Goal: Transaction & Acquisition: Purchase product/service

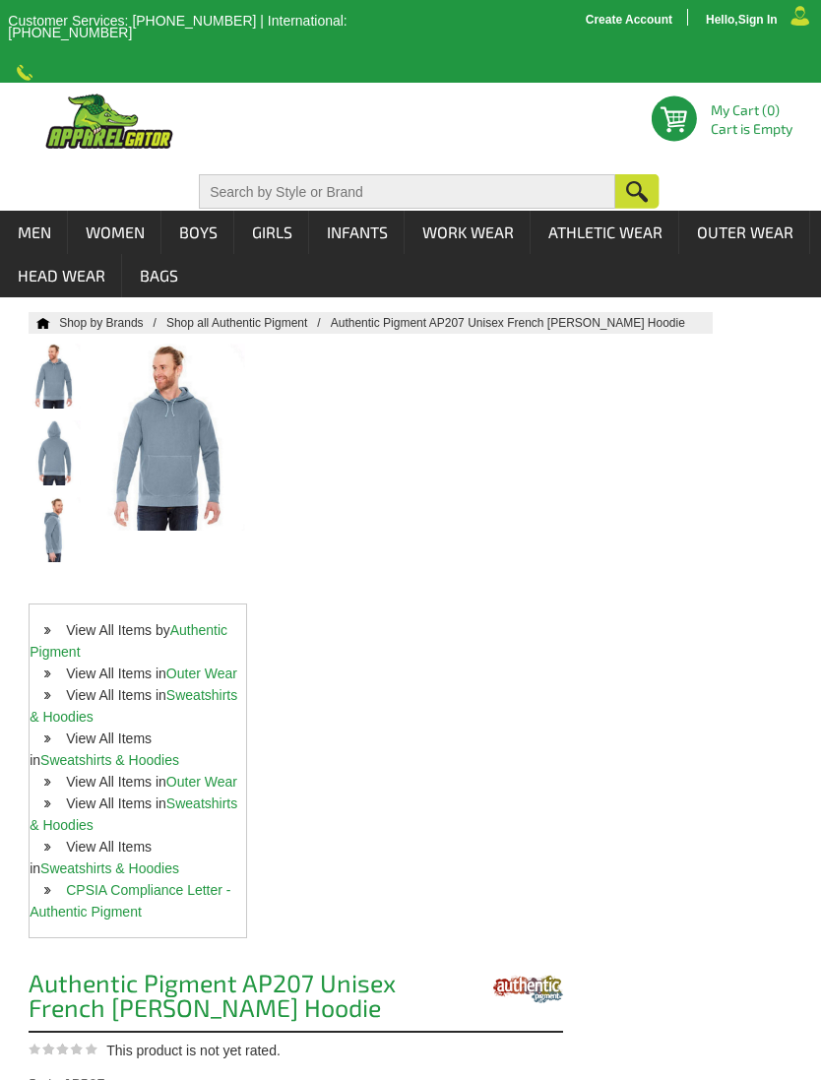
click at [221, 688] on link "Sweatshirts & Hoodies" at bounding box center [134, 705] width 208 height 37
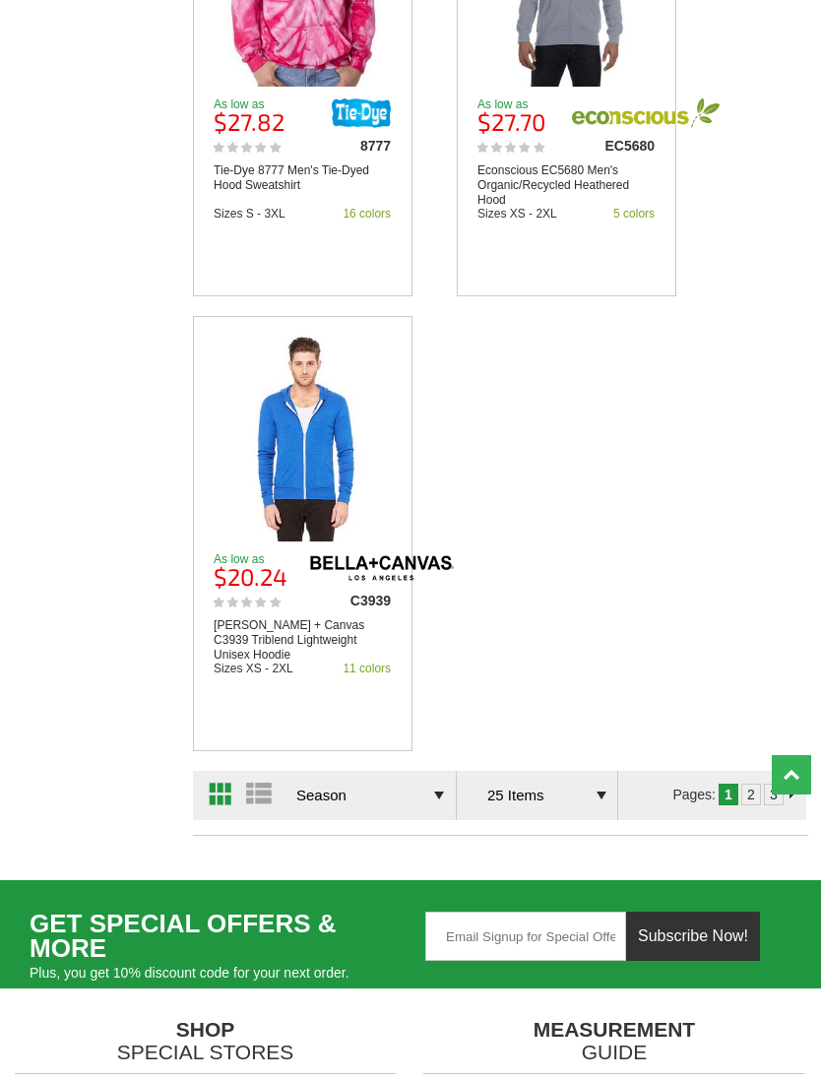
scroll to position [5720, 0]
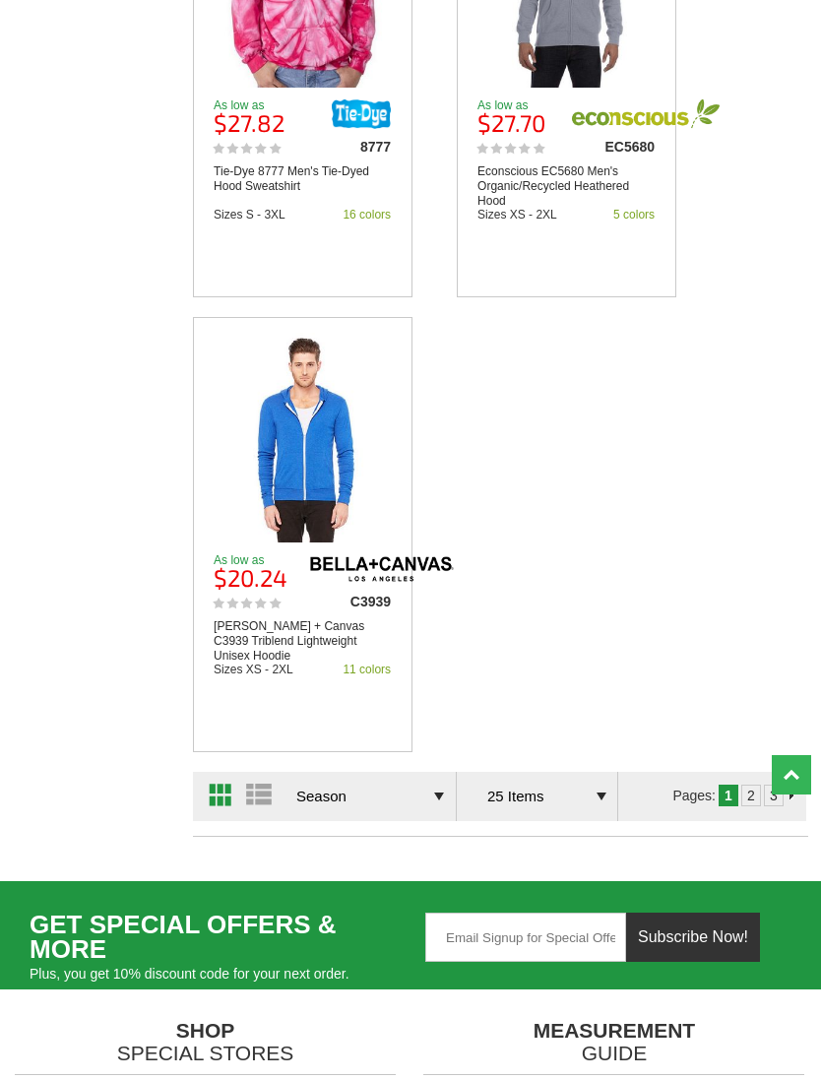
click at [770, 788] on link "3" at bounding box center [774, 796] width 8 height 16
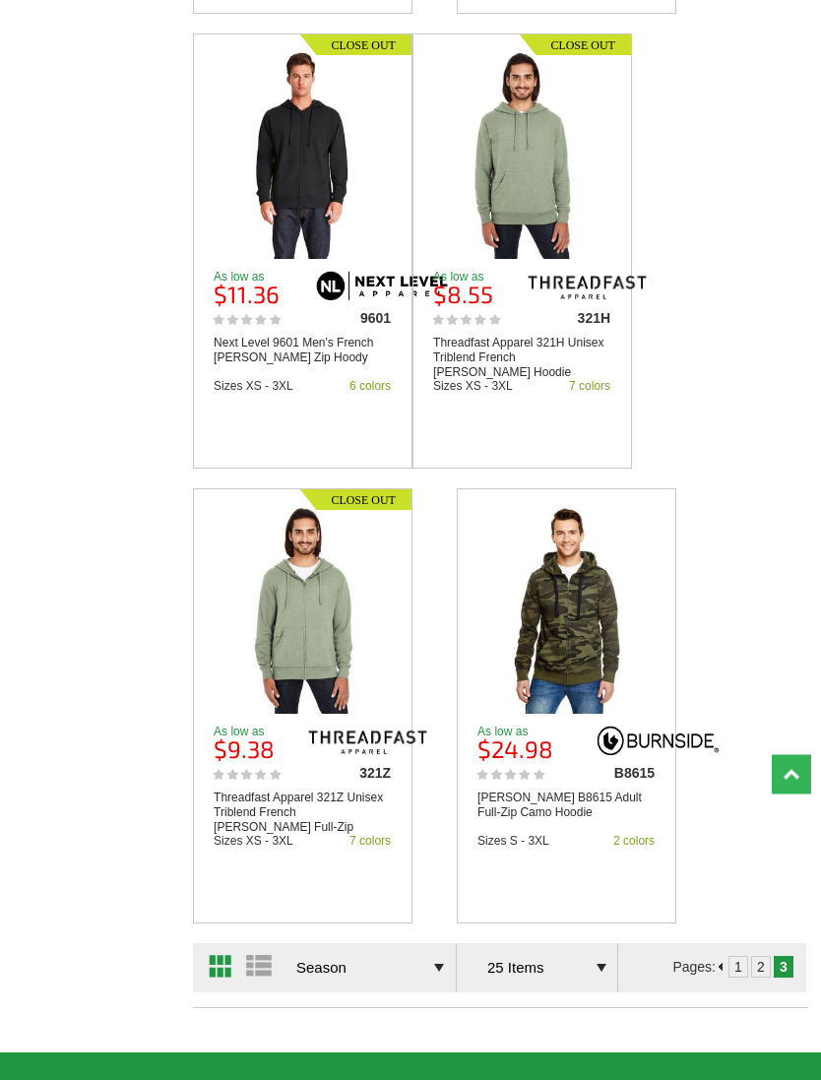
scroll to position [3729, 0]
click at [763, 959] on link "2" at bounding box center [761, 967] width 8 height 16
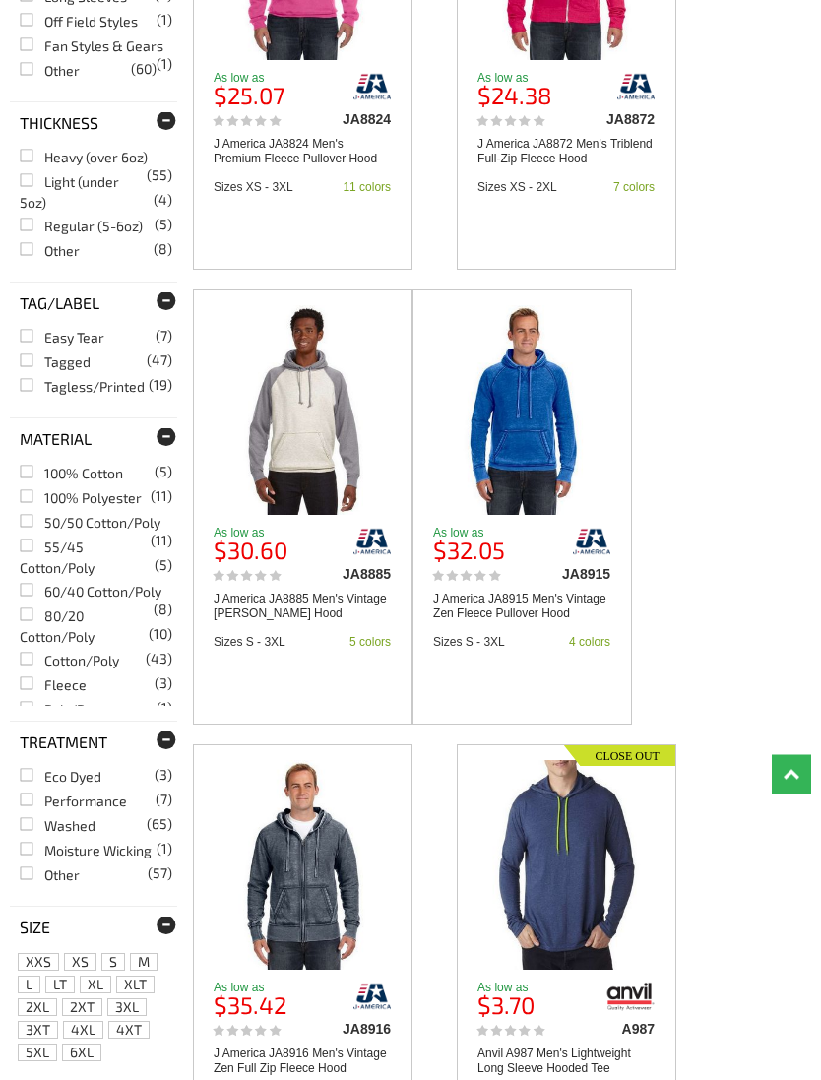
scroll to position [2108, 0]
click at [314, 881] on img at bounding box center [303, 865] width 167 height 210
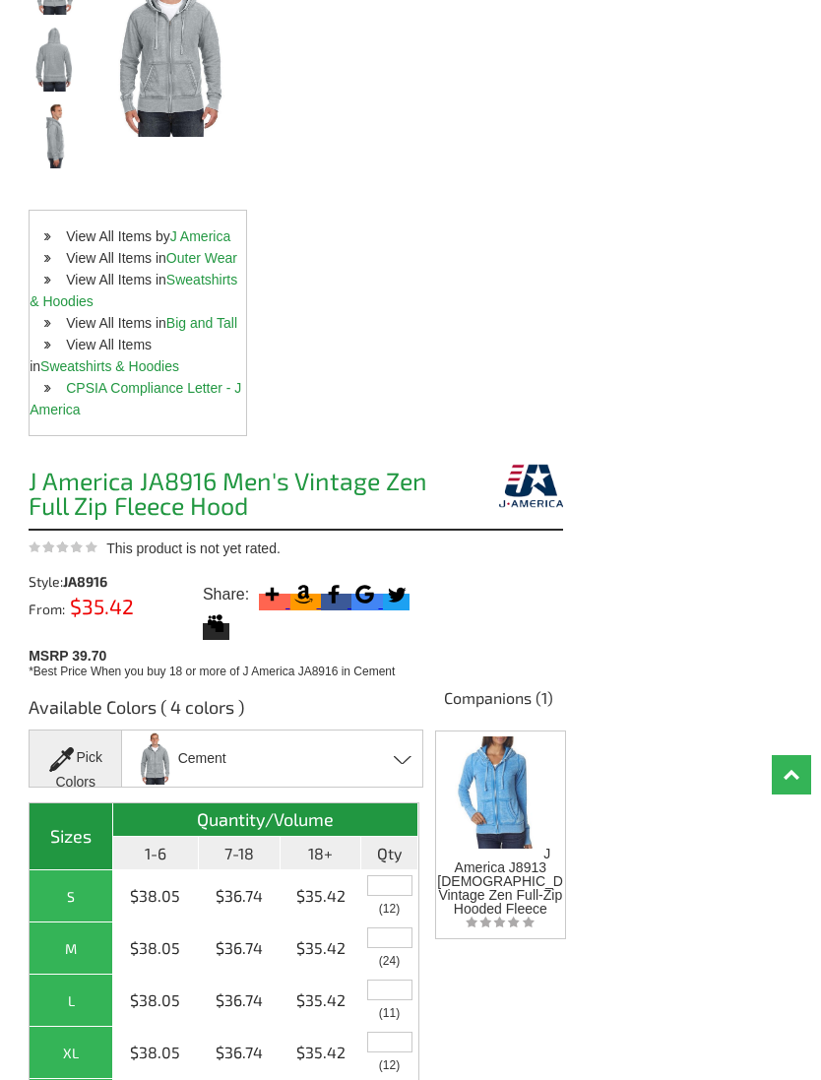
scroll to position [393, 0]
click at [507, 777] on img at bounding box center [495, 791] width 90 height 117
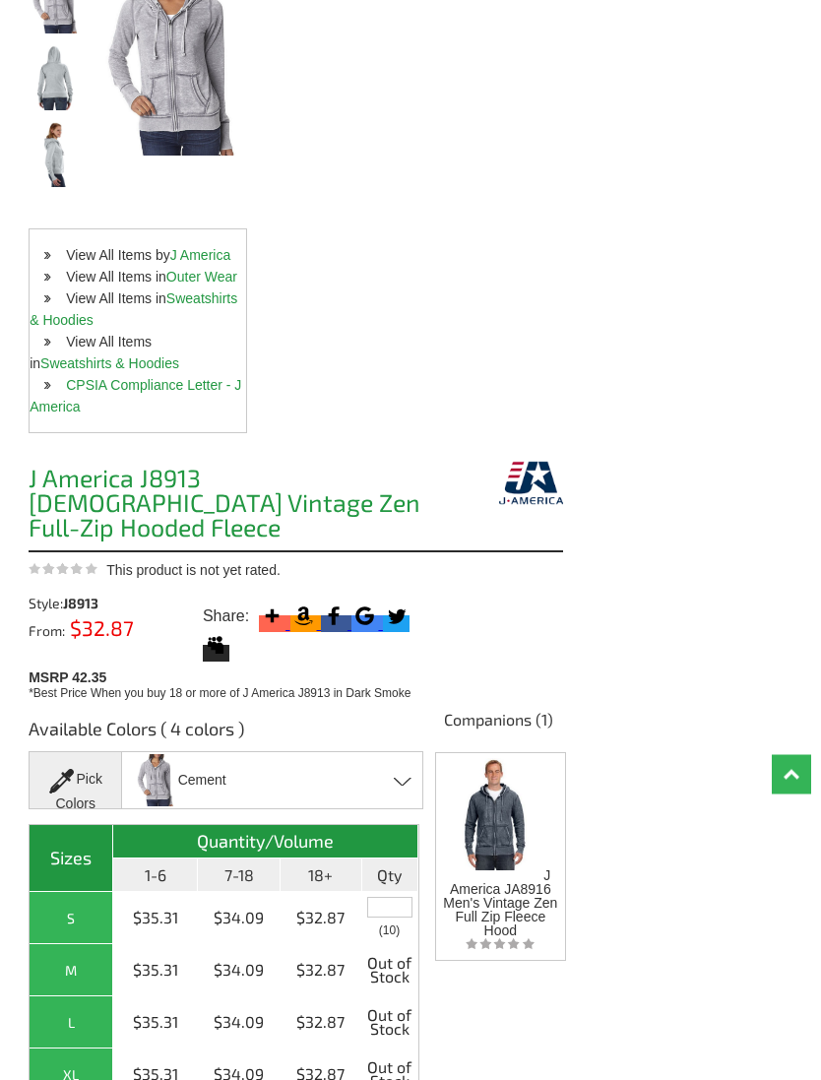
scroll to position [382, 0]
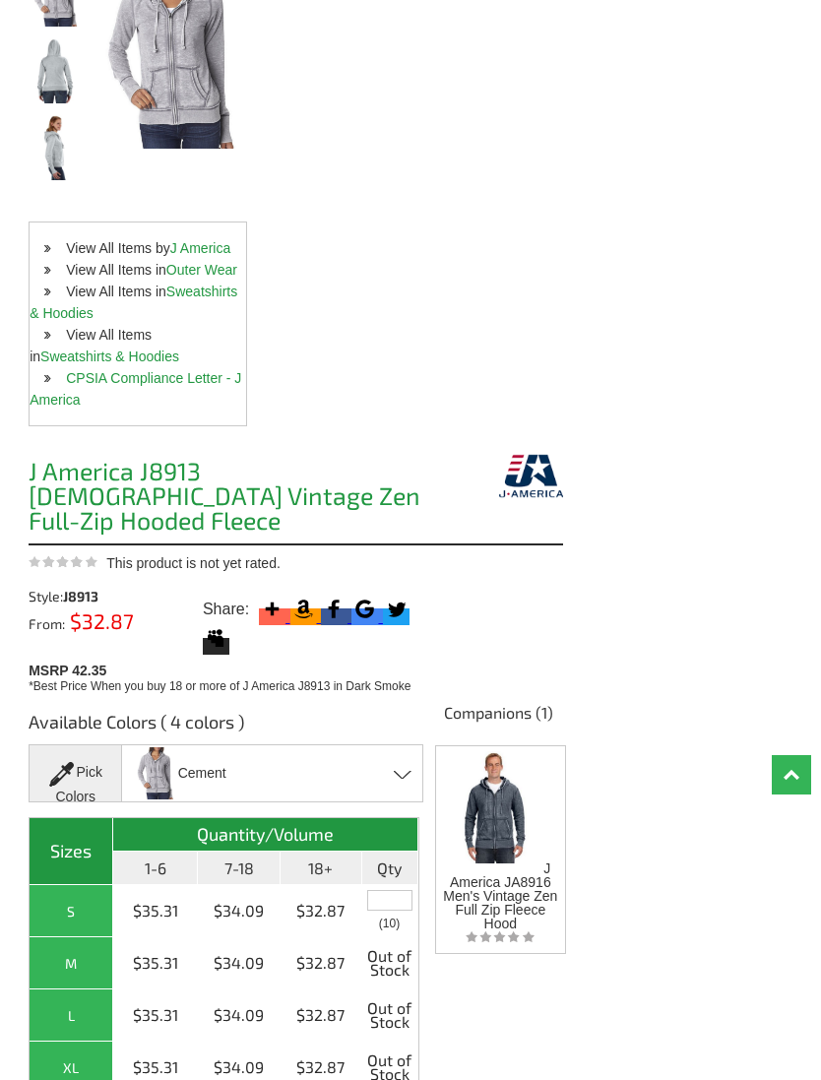
click at [411, 770] on span at bounding box center [403, 774] width 19 height 9
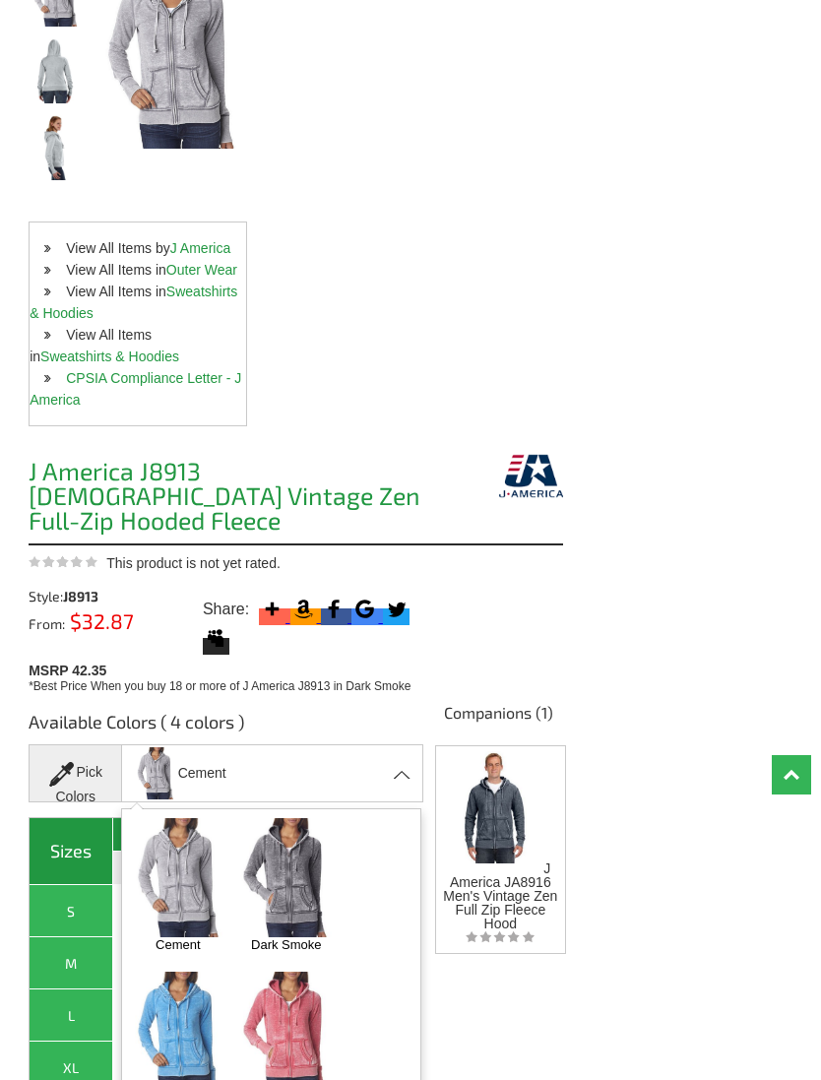
click at [300, 834] on img at bounding box center [286, 877] width 96 height 119
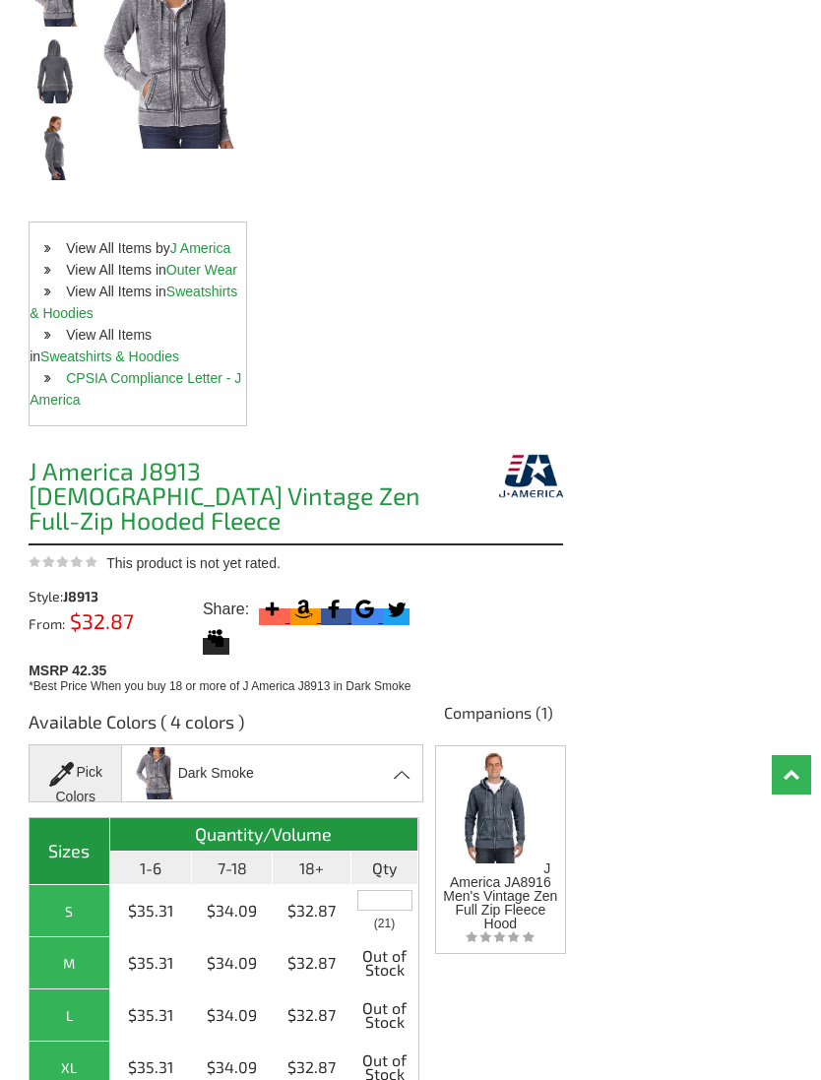
click at [410, 770] on span at bounding box center [403, 774] width 19 height 9
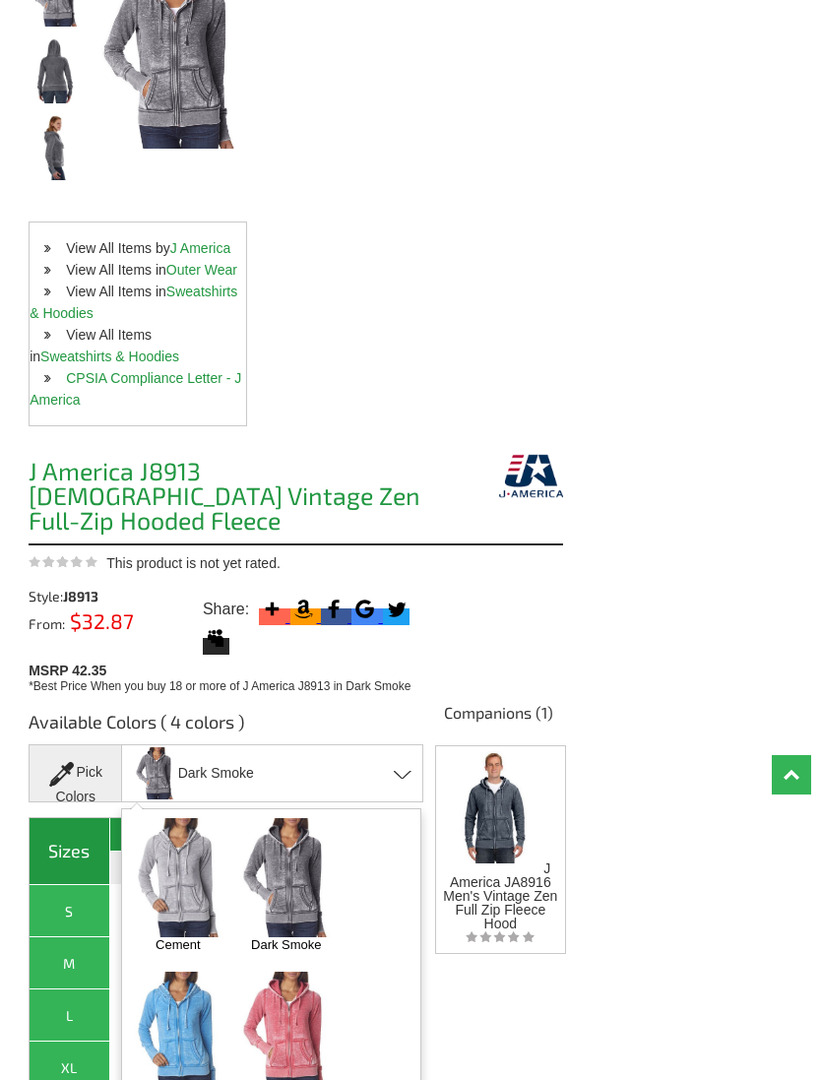
click at [304, 998] on img at bounding box center [286, 1031] width 96 height 119
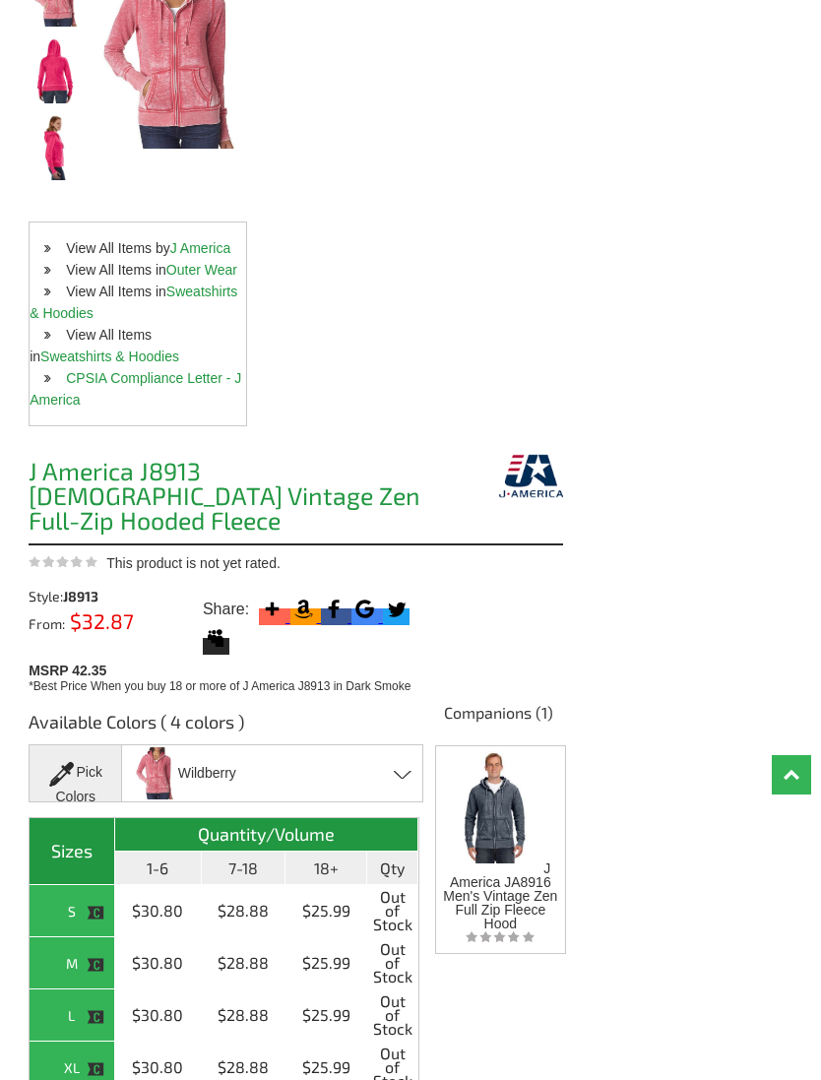
click at [503, 825] on img at bounding box center [495, 804] width 90 height 117
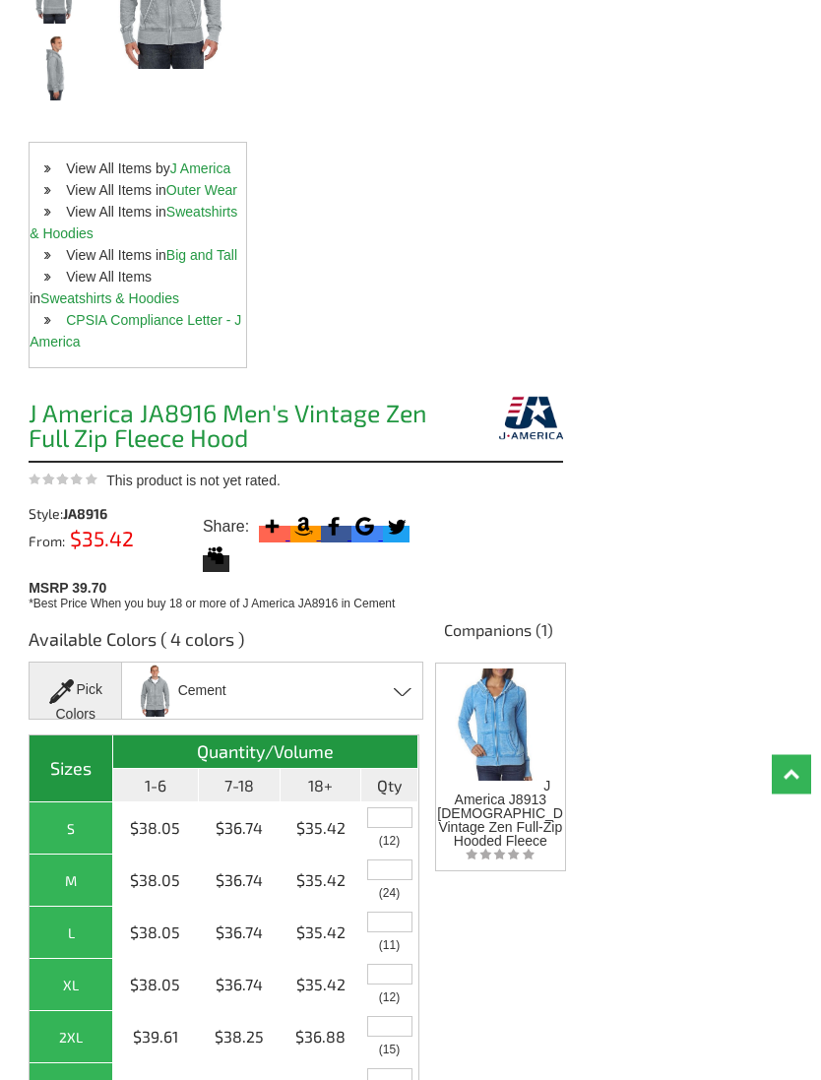
scroll to position [464, 0]
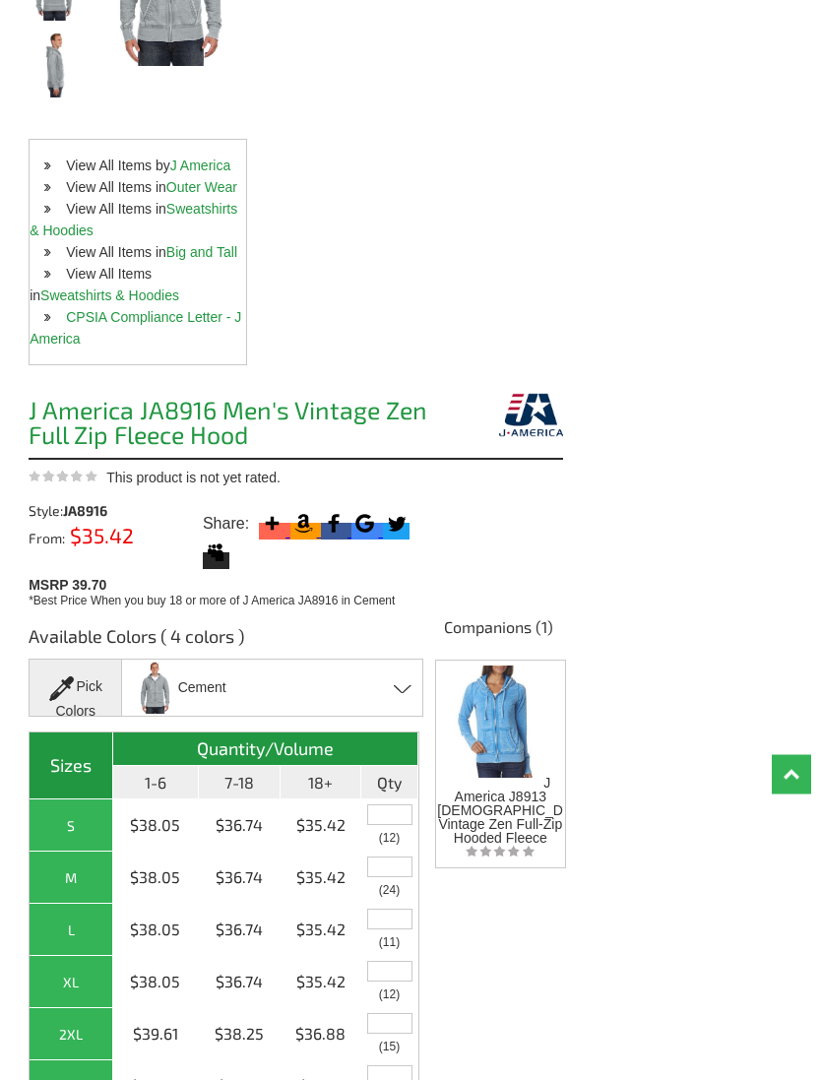
click at [420, 671] on div "Cement Cement Dark Smoke Twisted Black Vintage Navy" at bounding box center [272, 689] width 302 height 58
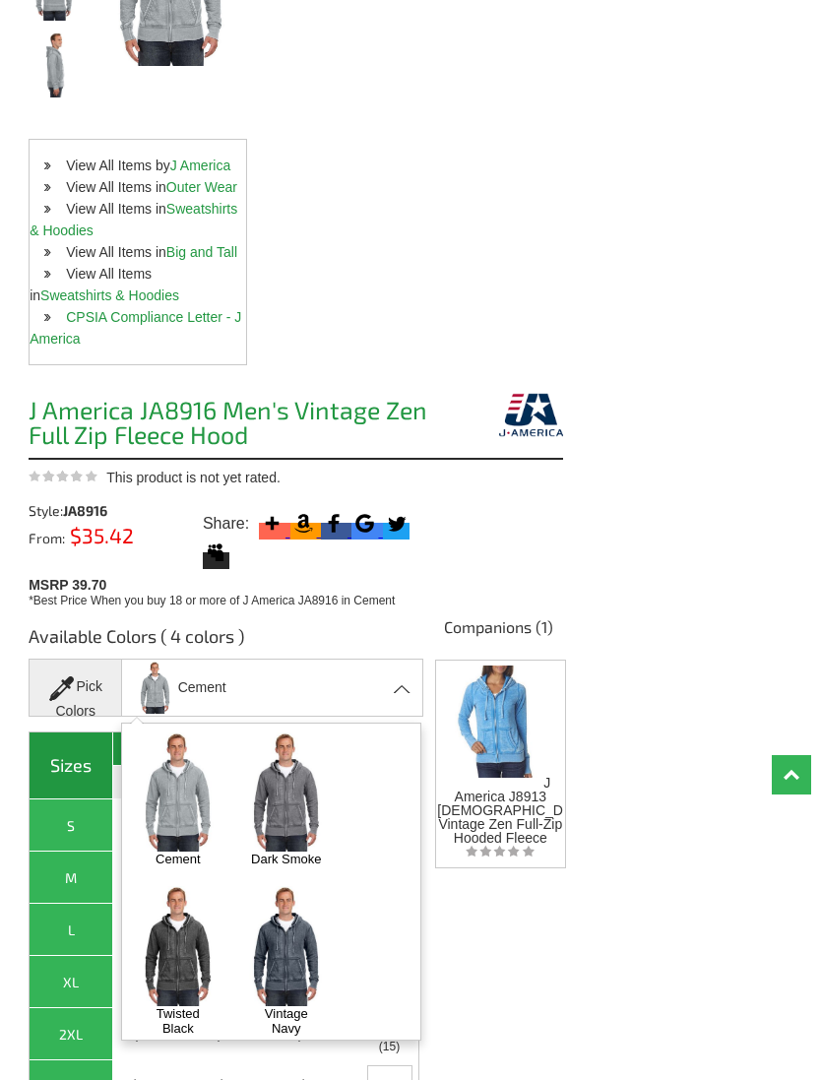
click at [309, 939] on img at bounding box center [286, 945] width 96 height 119
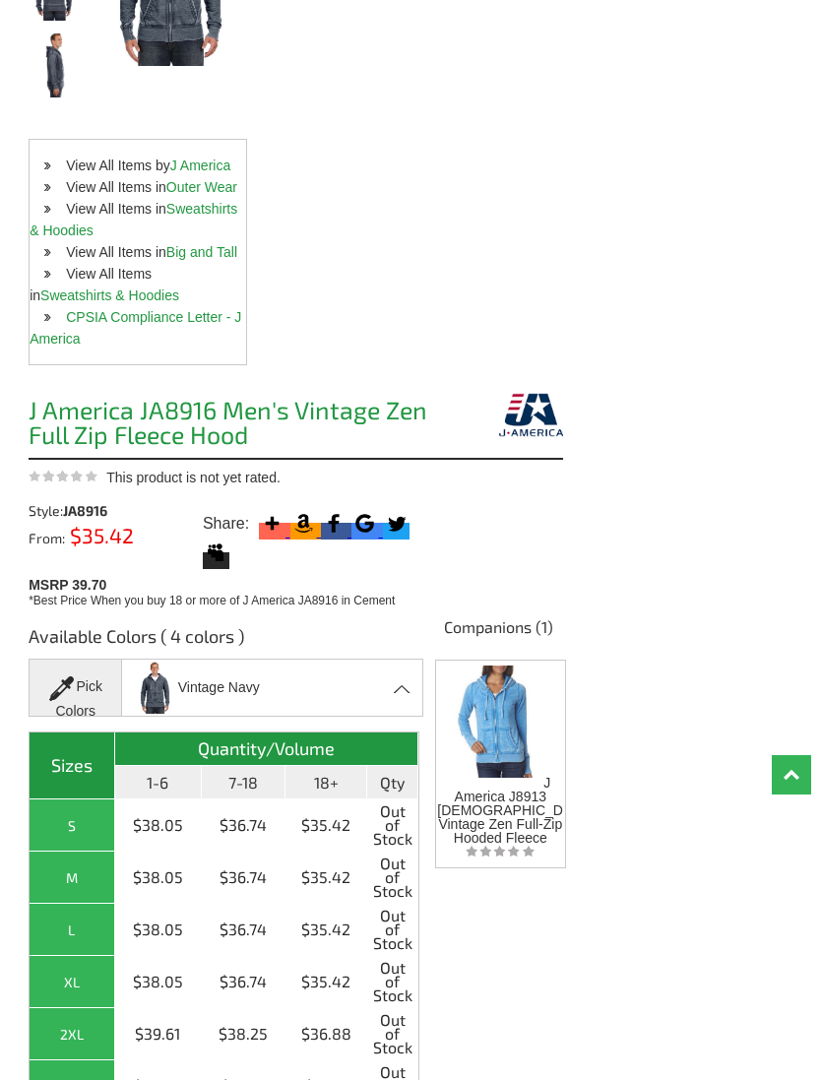
click at [415, 678] on div "Vintage Navy Cement Dark Smoke Twisted Black Vintage Navy" at bounding box center [272, 688] width 302 height 58
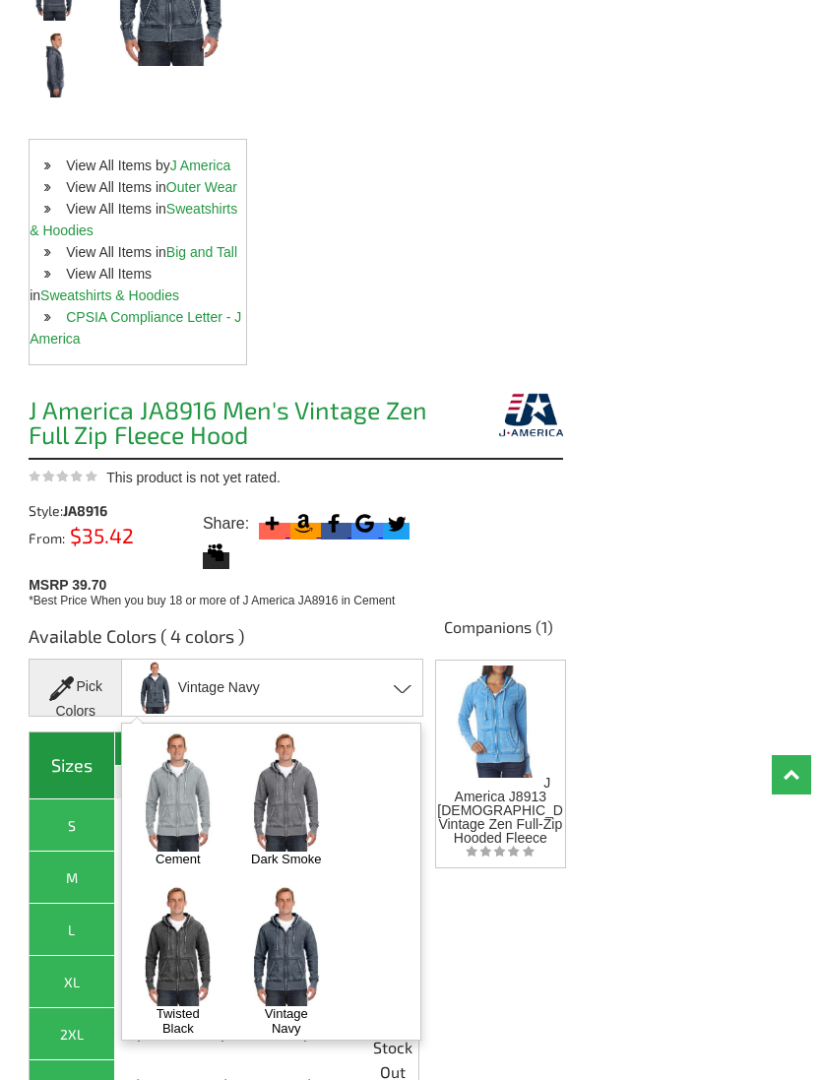
click at [294, 794] on img at bounding box center [286, 792] width 96 height 119
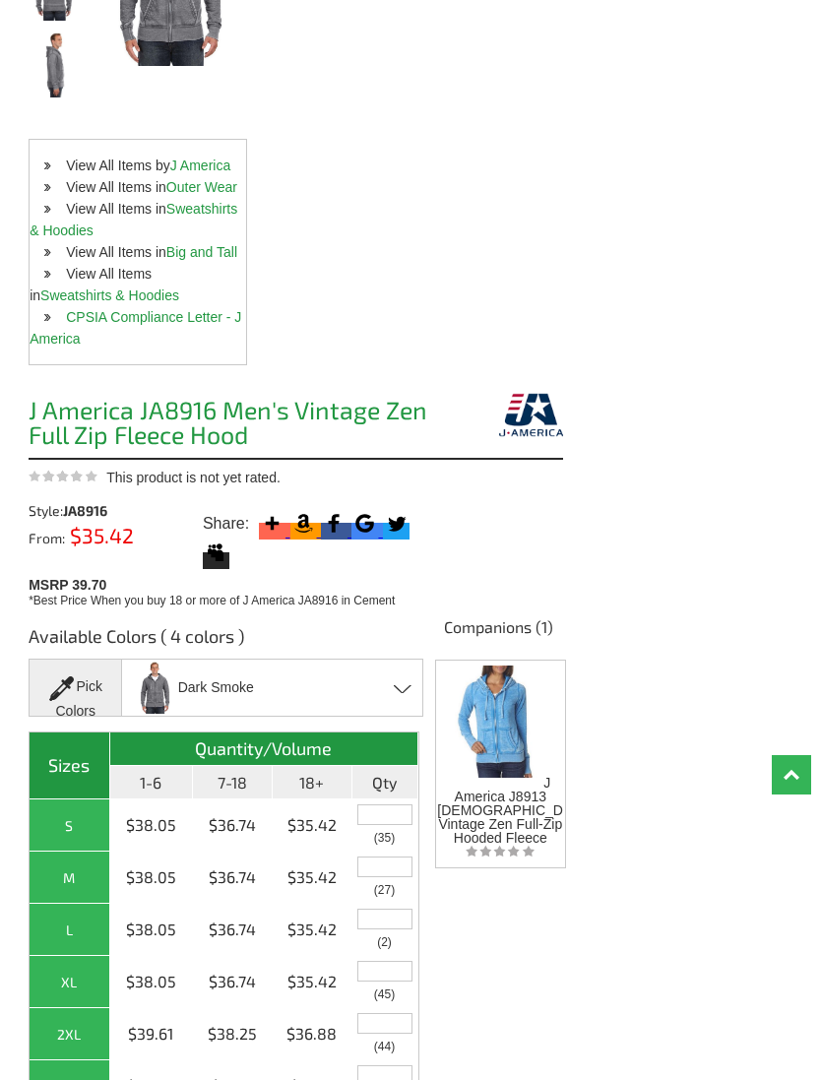
click at [410, 684] on span at bounding box center [403, 688] width 19 height 9
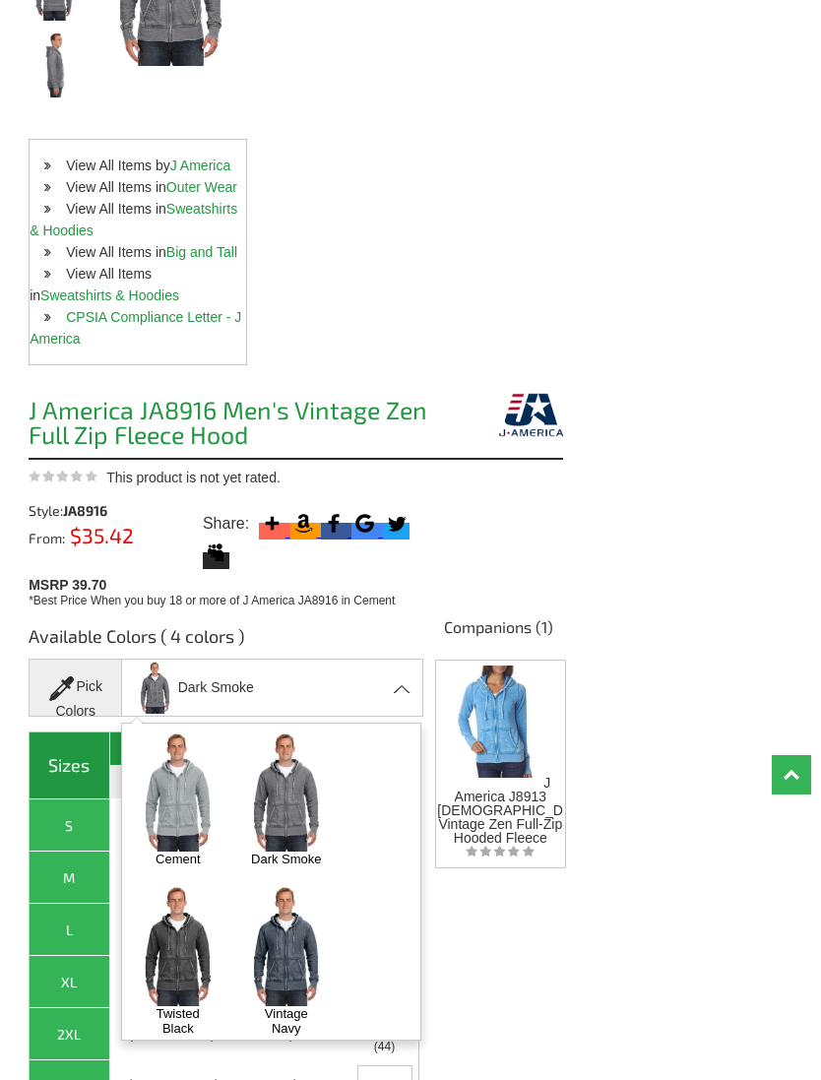
click at [185, 937] on img at bounding box center [178, 945] width 96 height 119
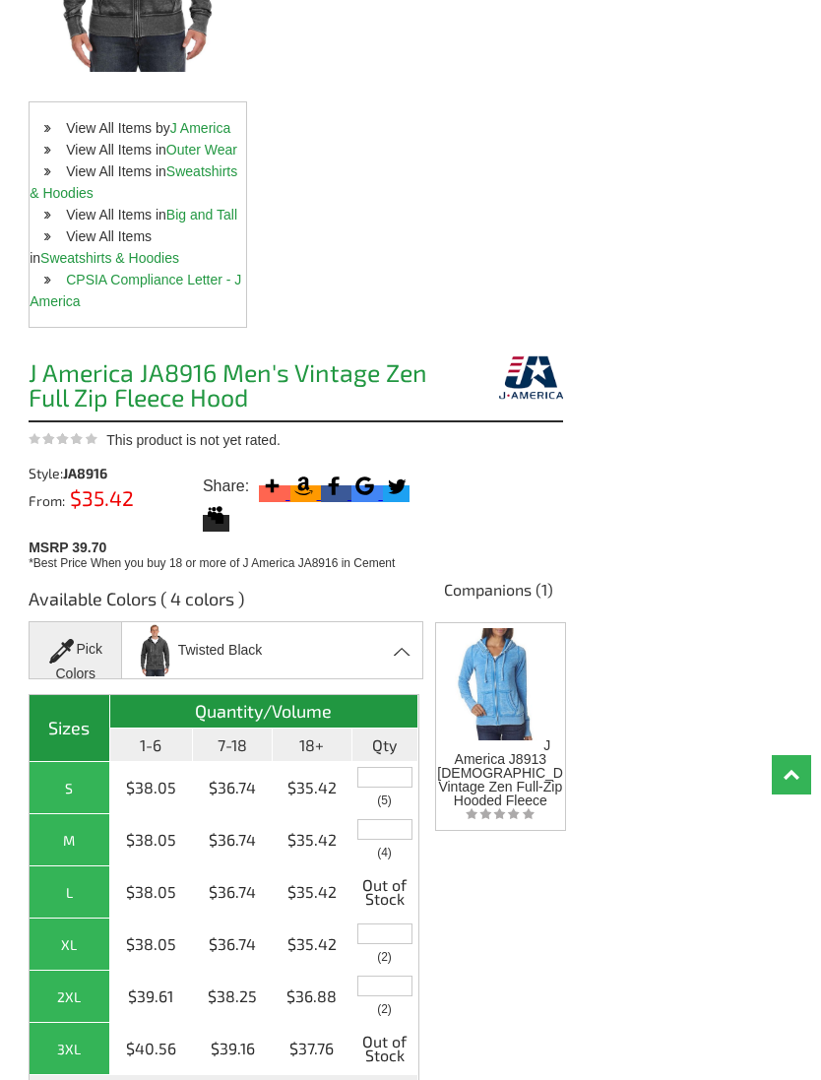
scroll to position [542, 0]
click at [397, 820] on input "text" at bounding box center [384, 830] width 55 height 21
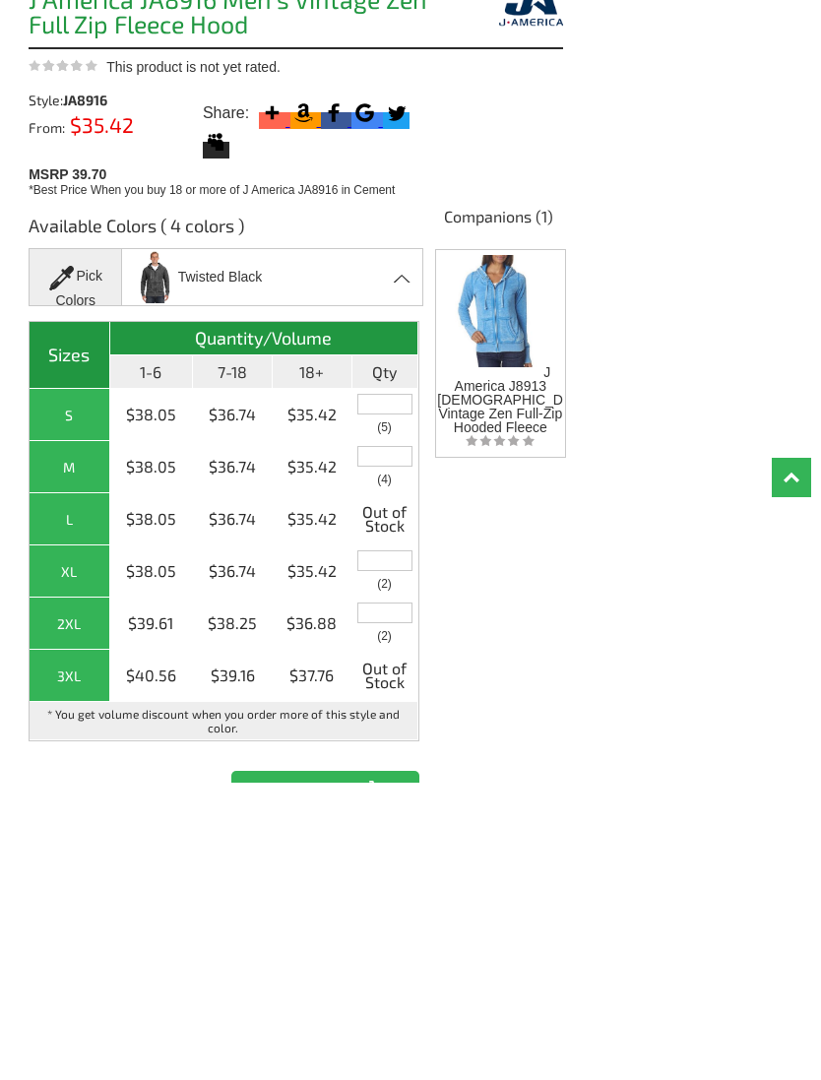
click at [328, 1068] on input "Add to Cart" at bounding box center [324, 1087] width 187 height 39
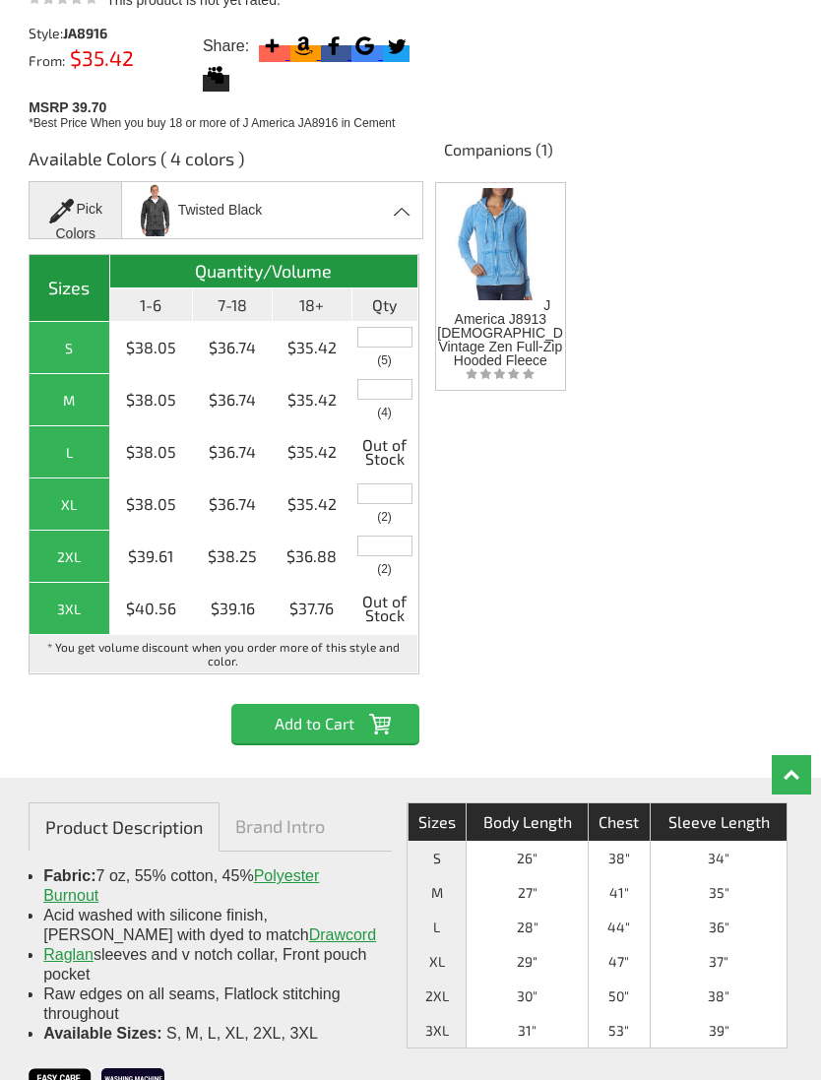
click at [394, 379] on input "text" at bounding box center [384, 389] width 55 height 21
click at [338, 705] on input "Add to Cart" at bounding box center [324, 724] width 187 height 39
click at [86, 375] on th "M" at bounding box center [70, 400] width 80 height 52
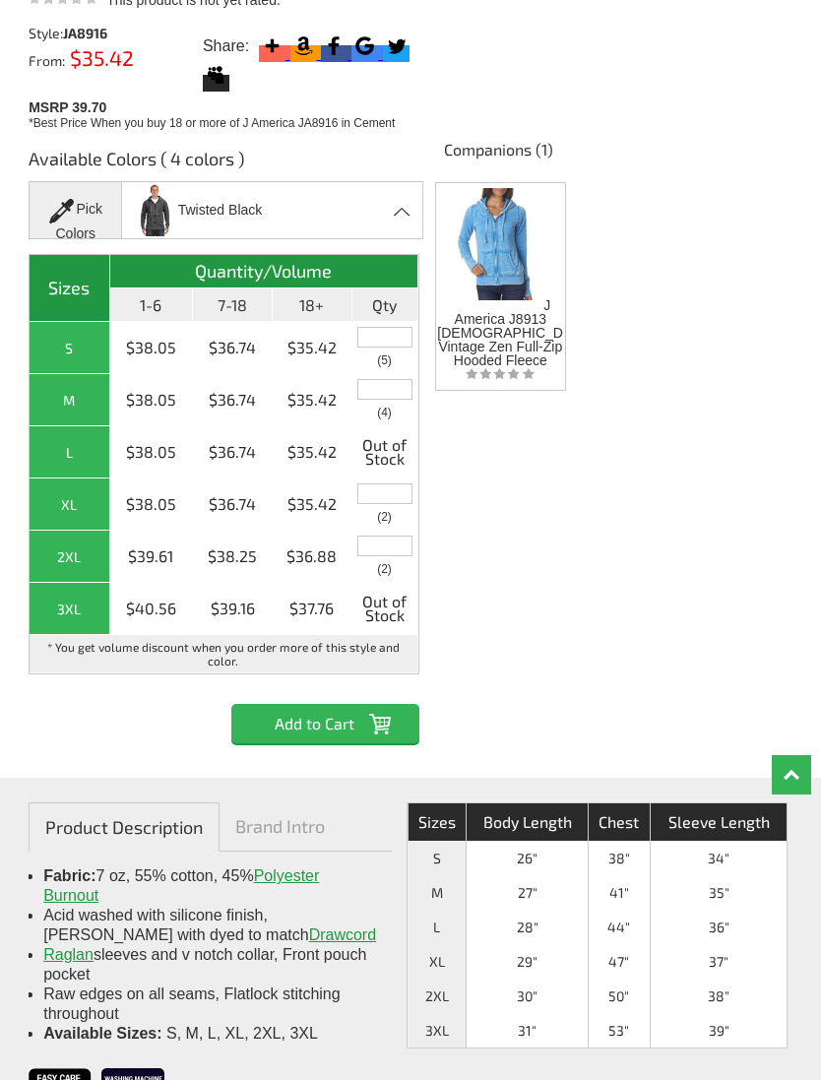
click at [405, 379] on input "text" at bounding box center [384, 389] width 55 height 21
click at [340, 705] on input "Add to Cart" at bounding box center [324, 724] width 187 height 39
click at [79, 374] on th "M" at bounding box center [70, 400] width 80 height 52
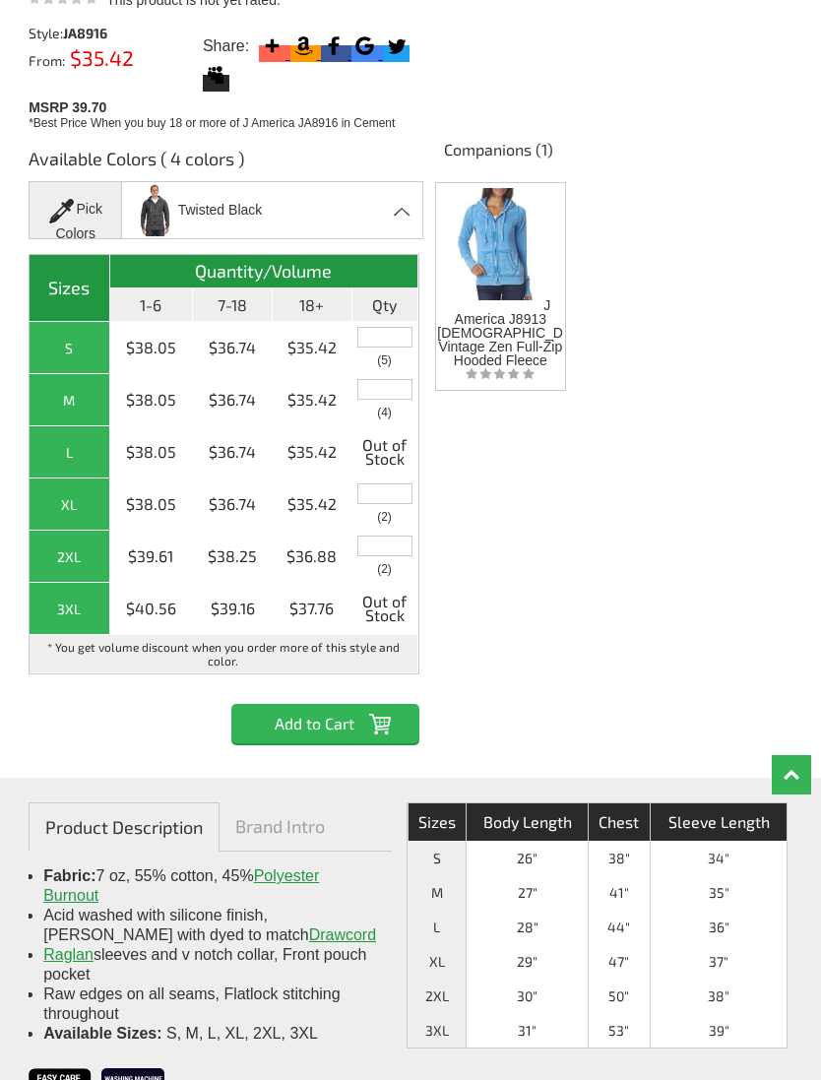
click at [397, 379] on input "text" at bounding box center [384, 389] width 55 height 21
type input "1"
click at [333, 705] on input "Add to Cart" at bounding box center [324, 724] width 187 height 39
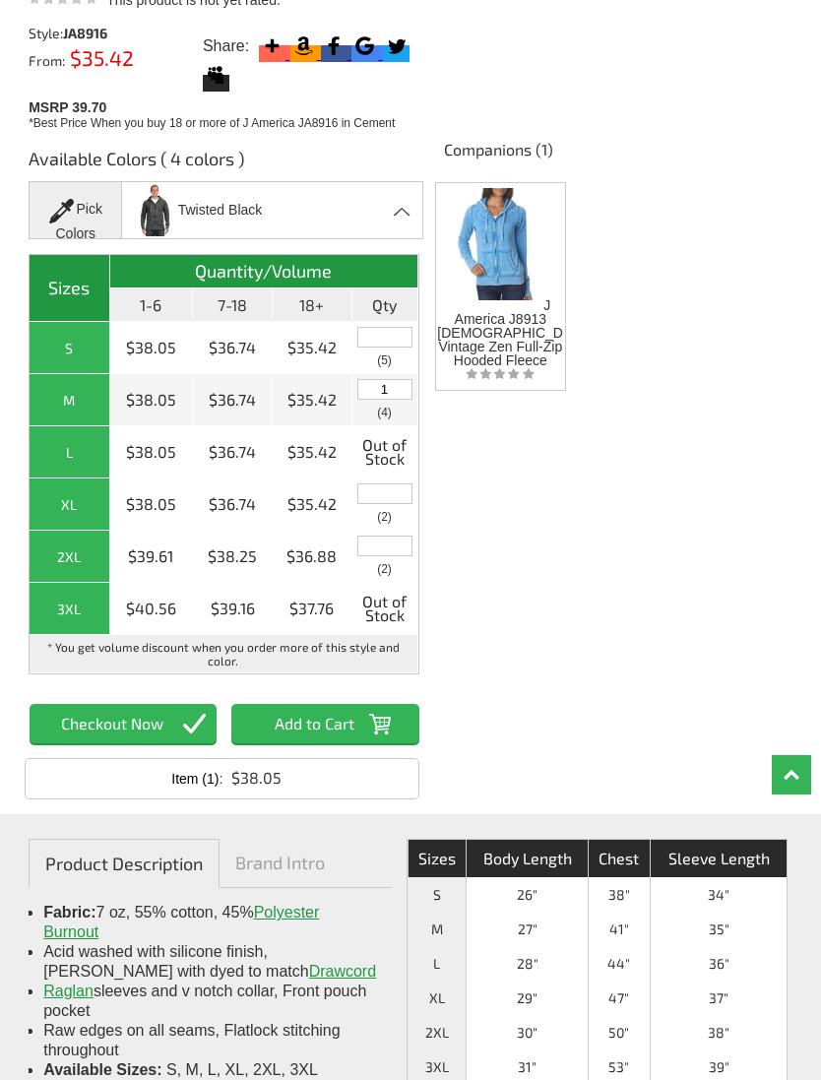
click at [398, 187] on div "Twisted Black Cement Dark Smoke Twisted Black Vintage Navy" at bounding box center [272, 210] width 302 height 58
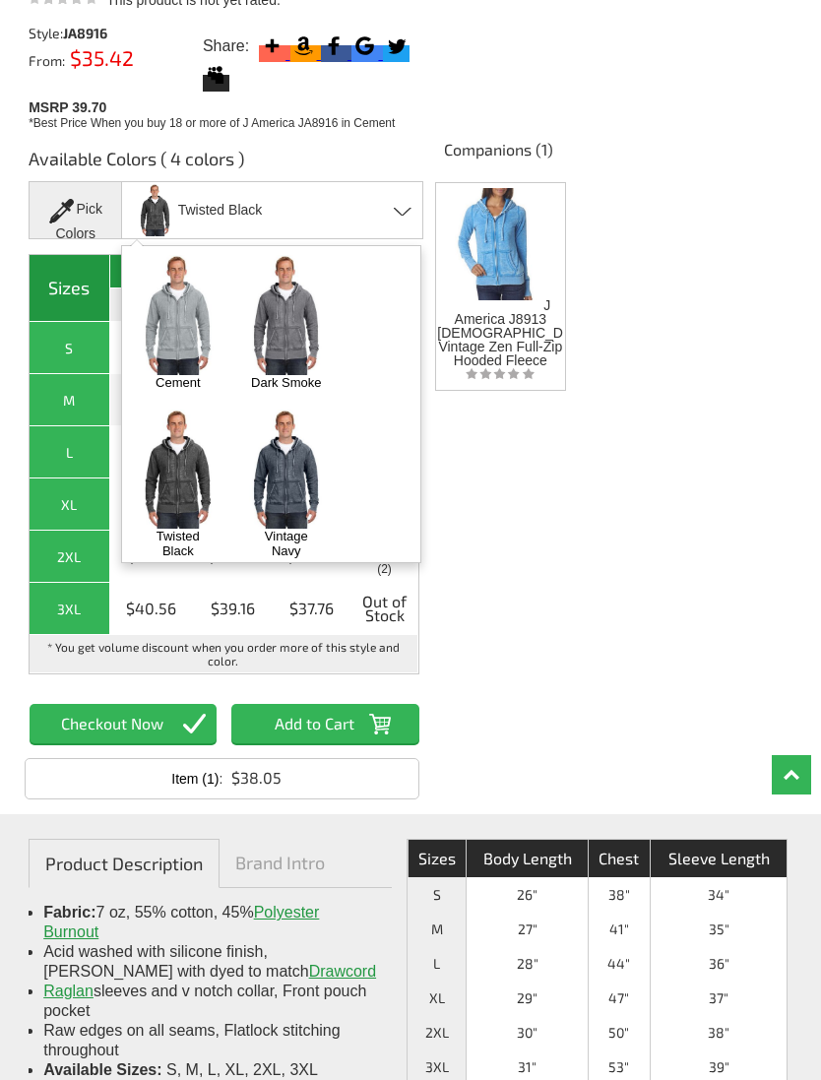
click at [599, 590] on div "Home Shop by Brands Shop all J America J America JA8916 Men's Vintage Zen Full …" at bounding box center [411, 64] width 764 height 1470
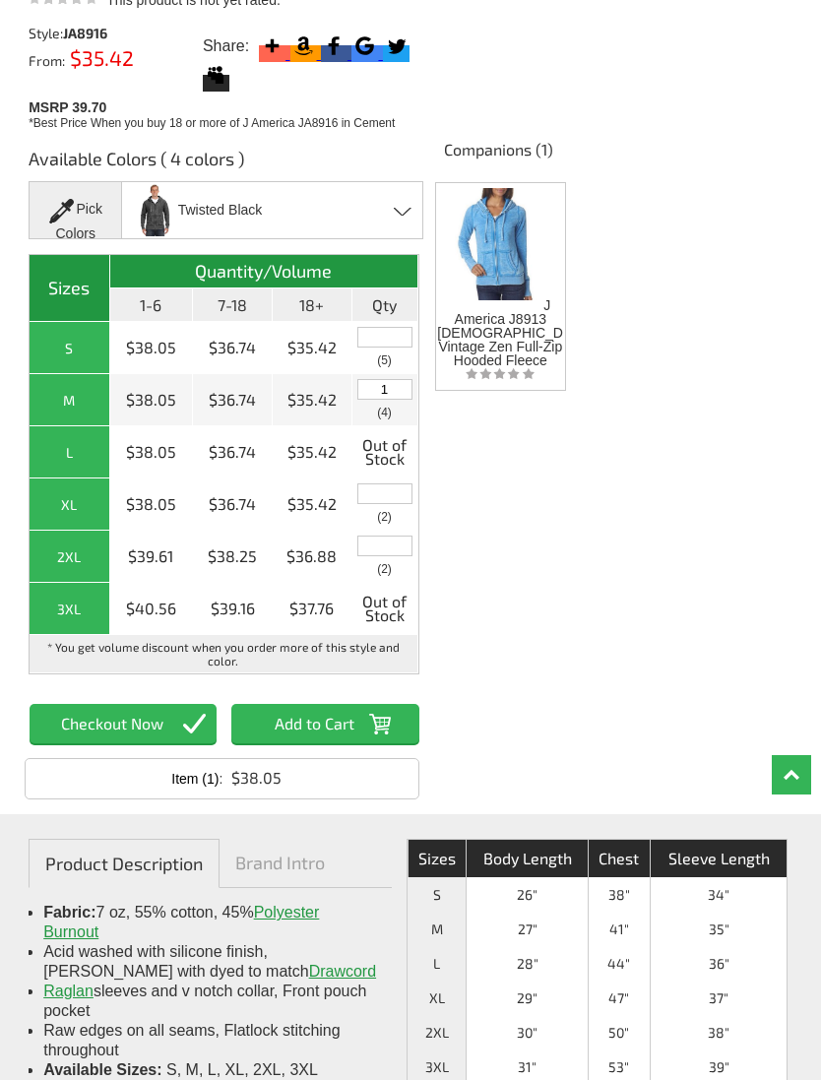
click at [507, 234] on img at bounding box center [495, 241] width 90 height 117
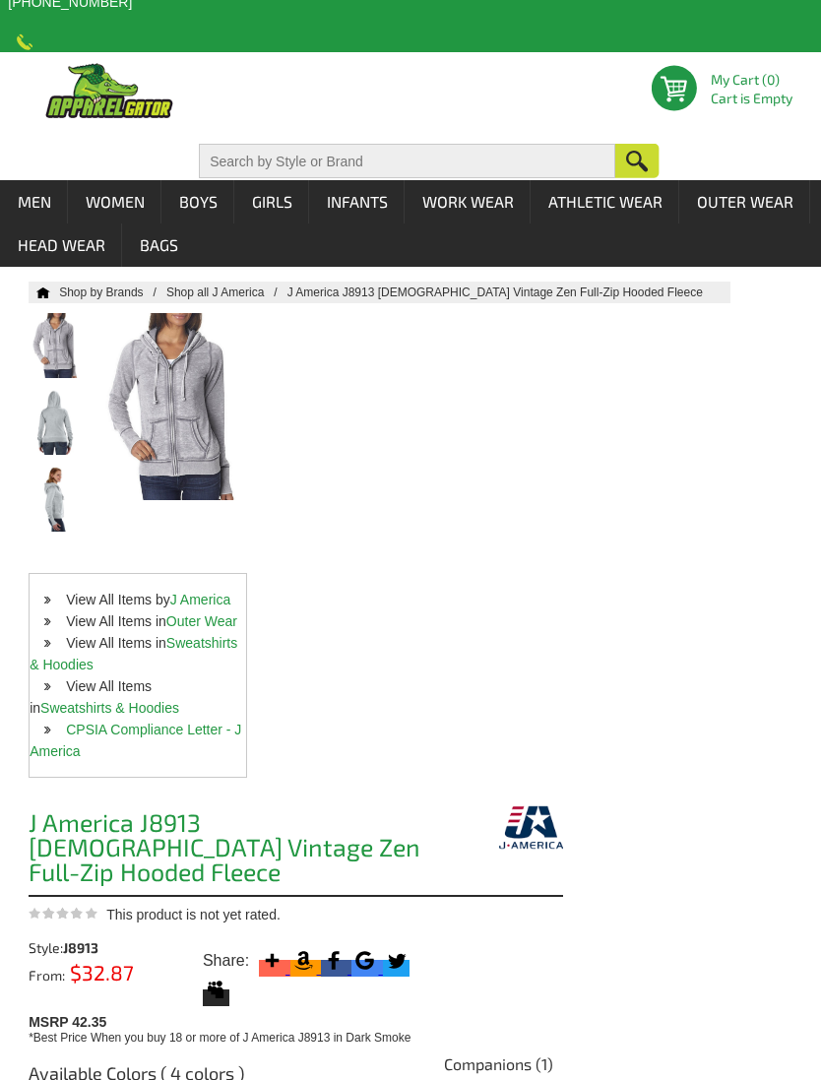
scroll to position [31, 0]
click at [208, 635] on link "Sweatshirts & Hoodies" at bounding box center [134, 653] width 208 height 37
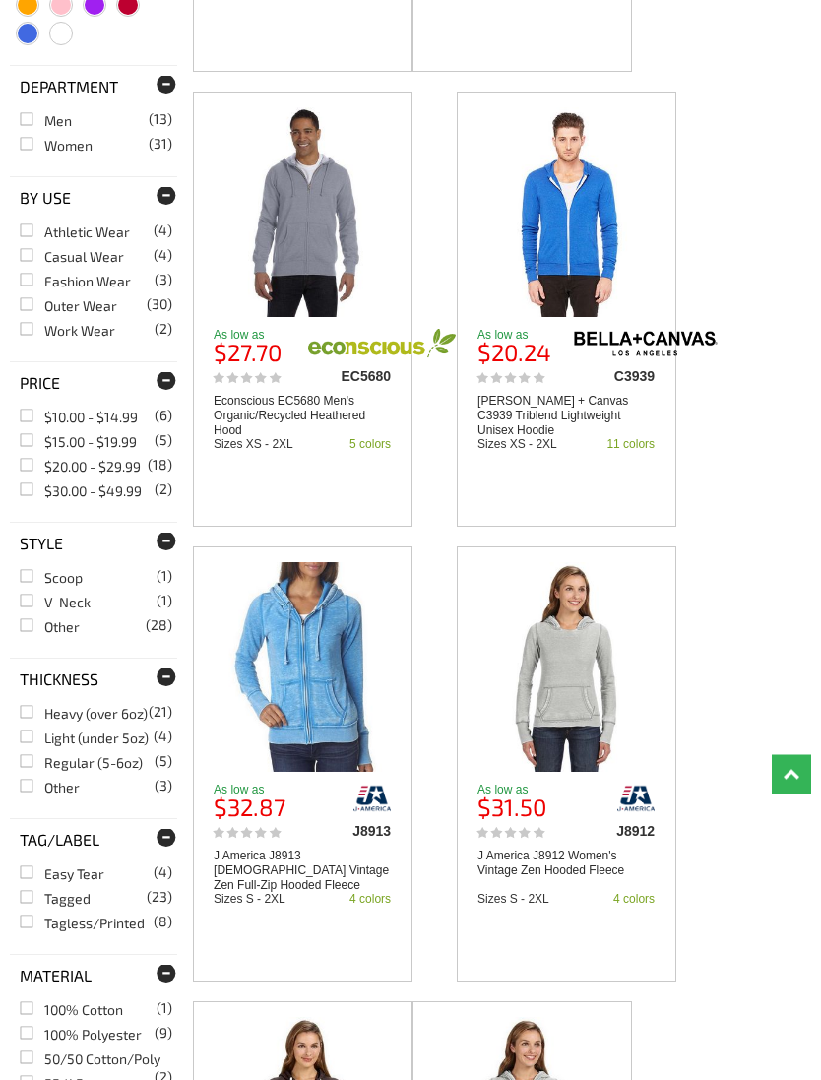
scroll to position [1396, 0]
click at [278, 718] on img at bounding box center [303, 667] width 167 height 210
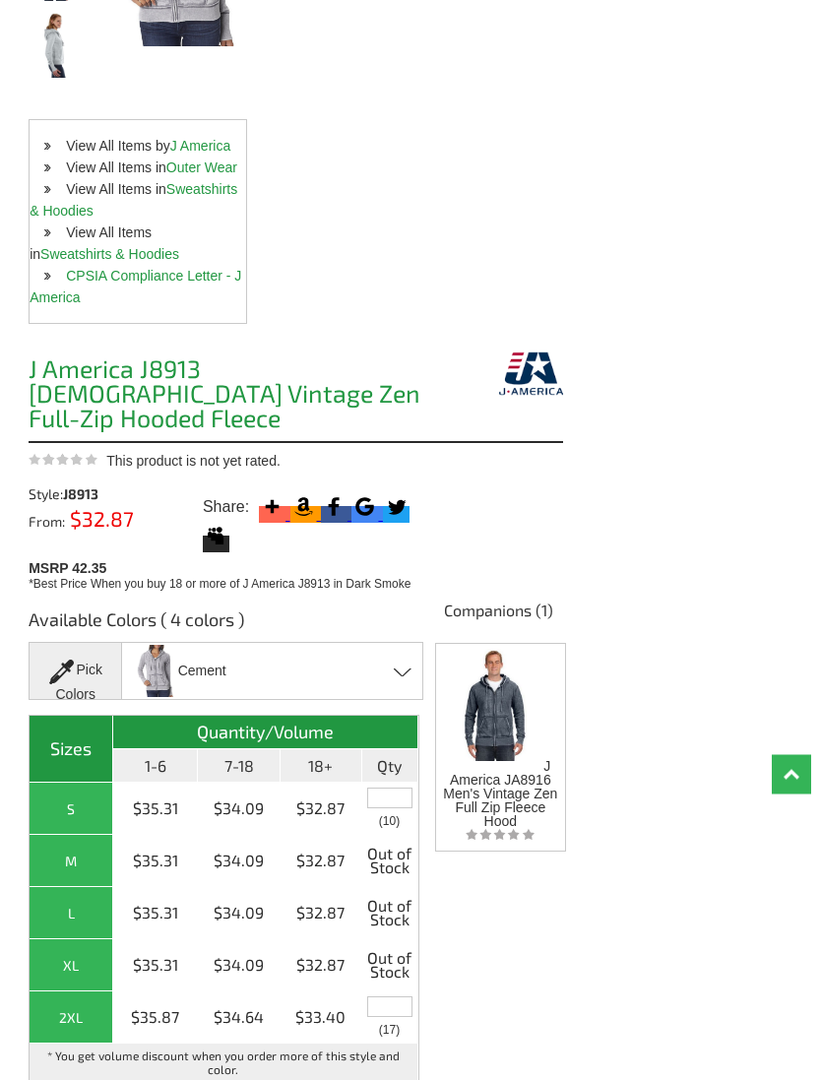
scroll to position [484, 0]
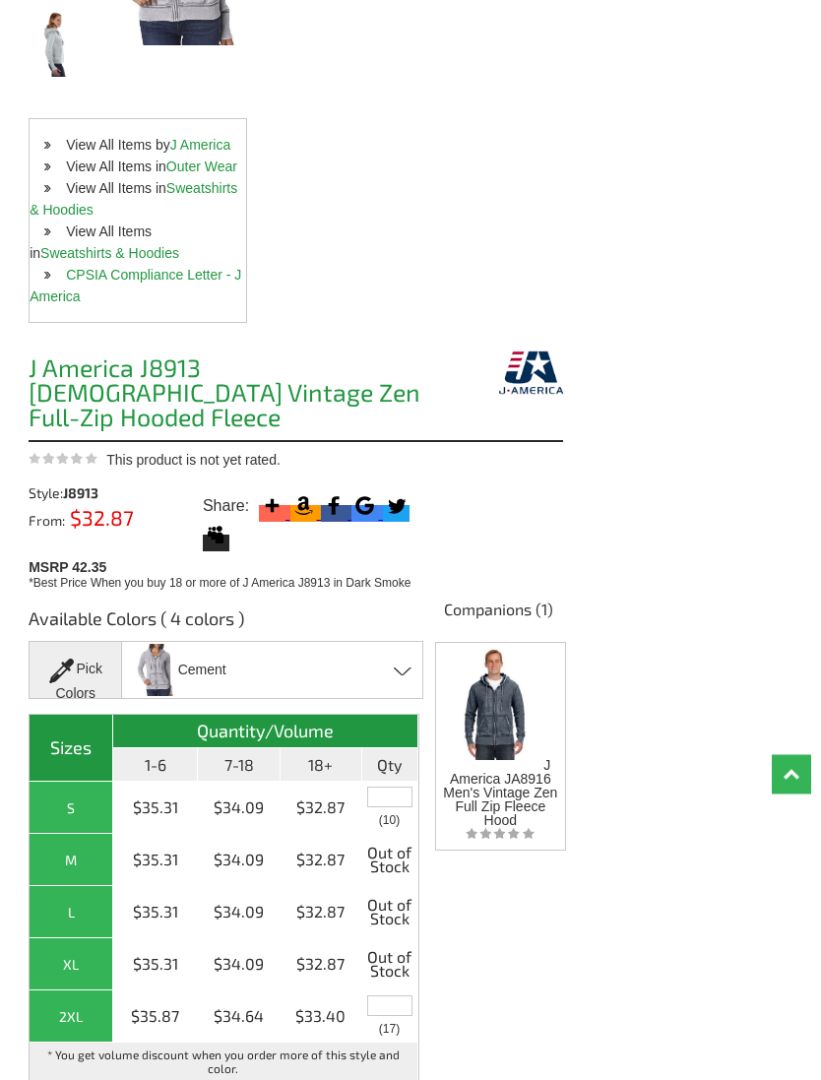
click at [416, 642] on div "Cement Cement Dark Smoke Oceanberry - Closeout Wildberry - Closeout" at bounding box center [272, 671] width 302 height 58
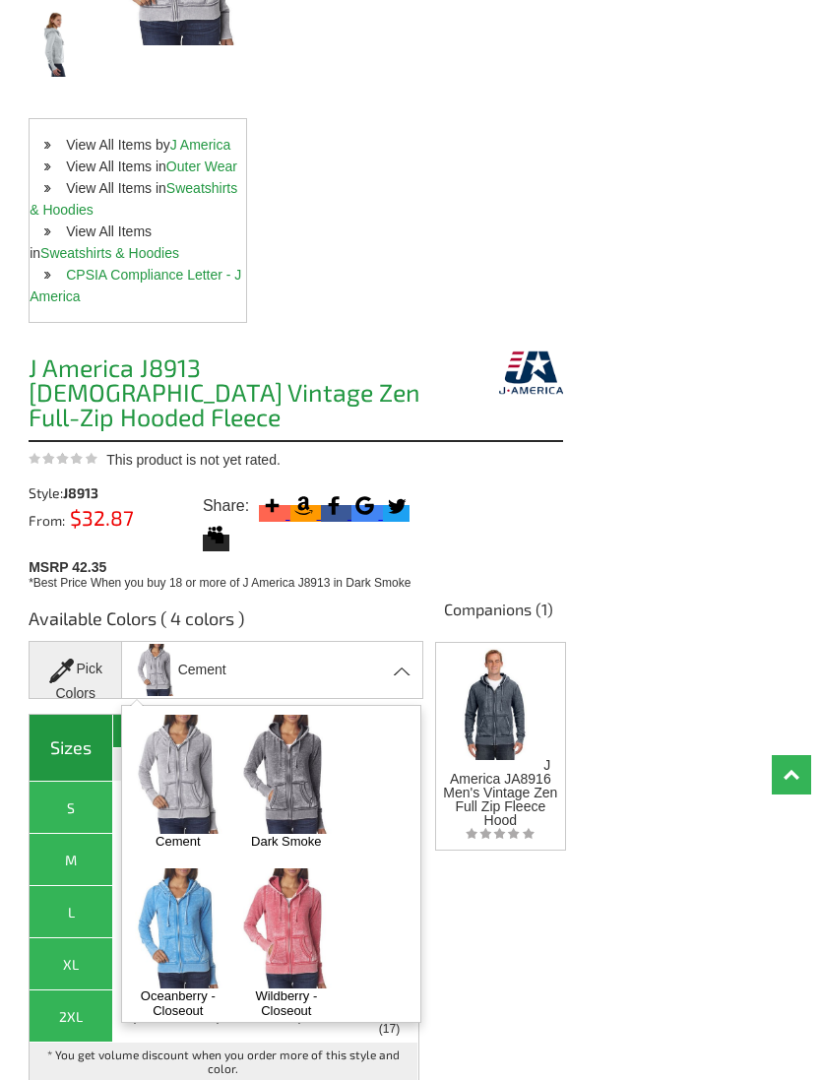
click at [300, 737] on img at bounding box center [286, 774] width 96 height 119
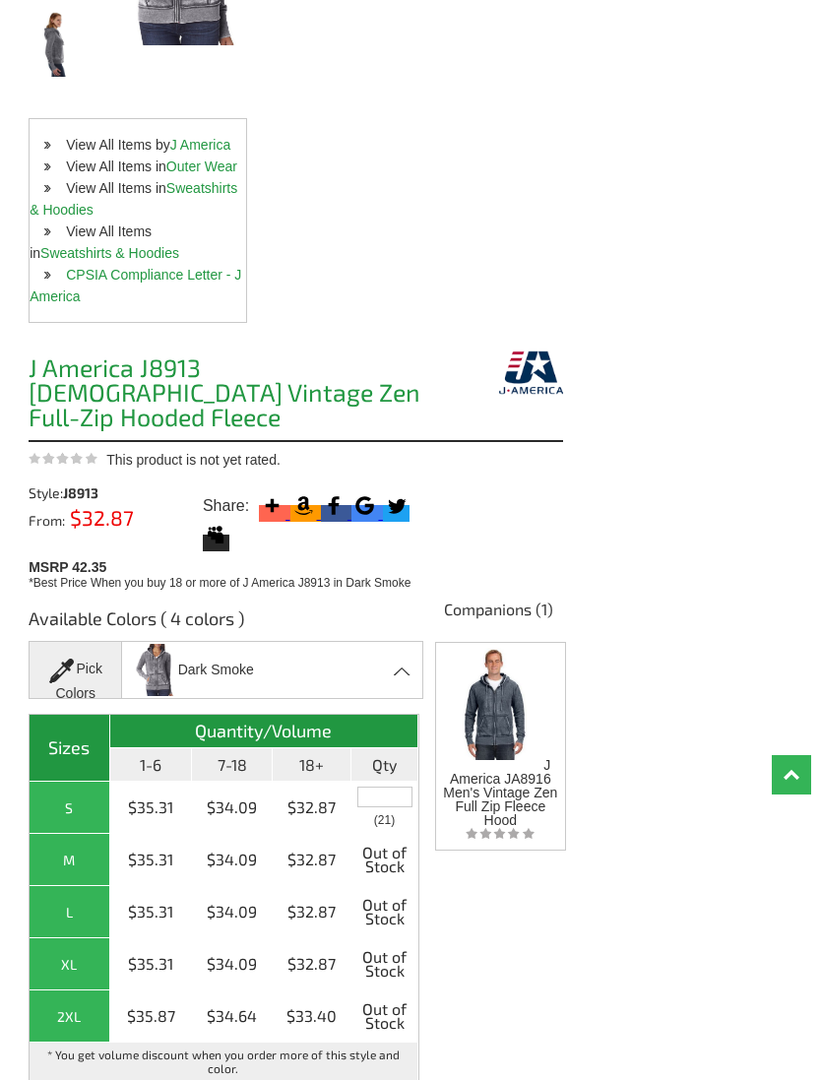
click at [410, 641] on div "Dark Smoke Cement Dark Smoke Oceanberry - Closeout Wildberry - Closeout" at bounding box center [272, 670] width 302 height 58
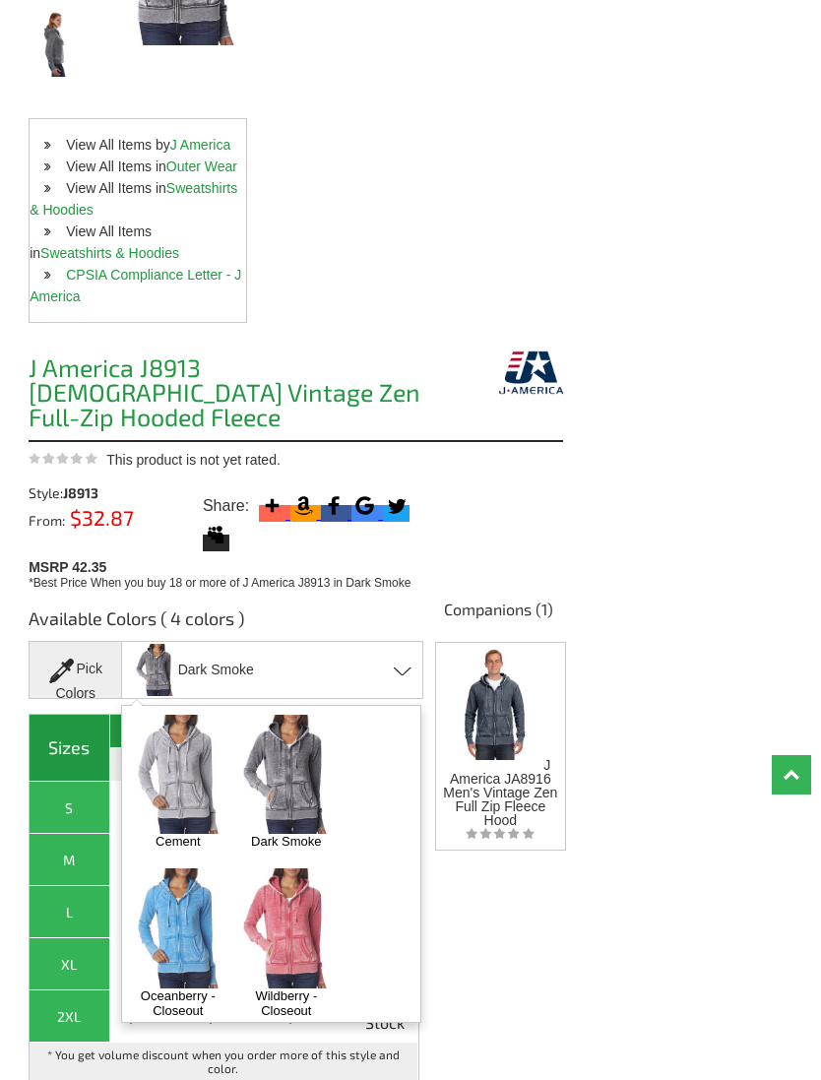
click at [309, 889] on img at bounding box center [286, 927] width 96 height 119
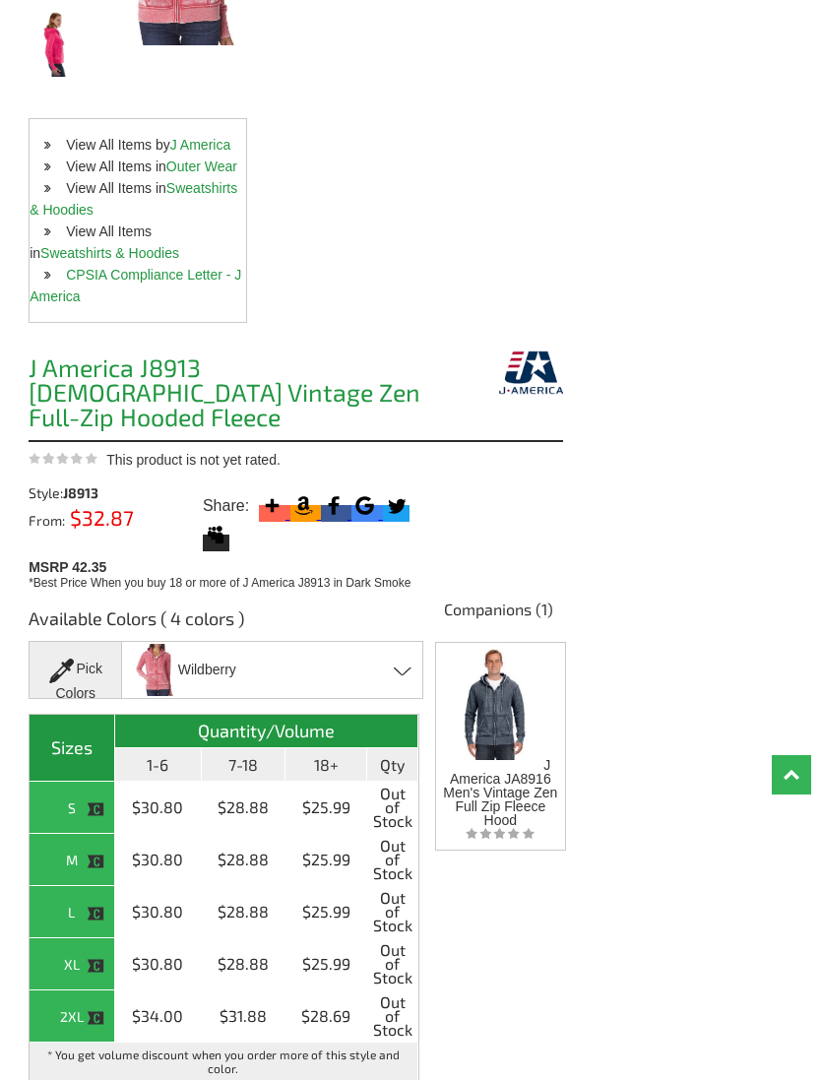
click at [407, 667] on span at bounding box center [403, 671] width 19 height 9
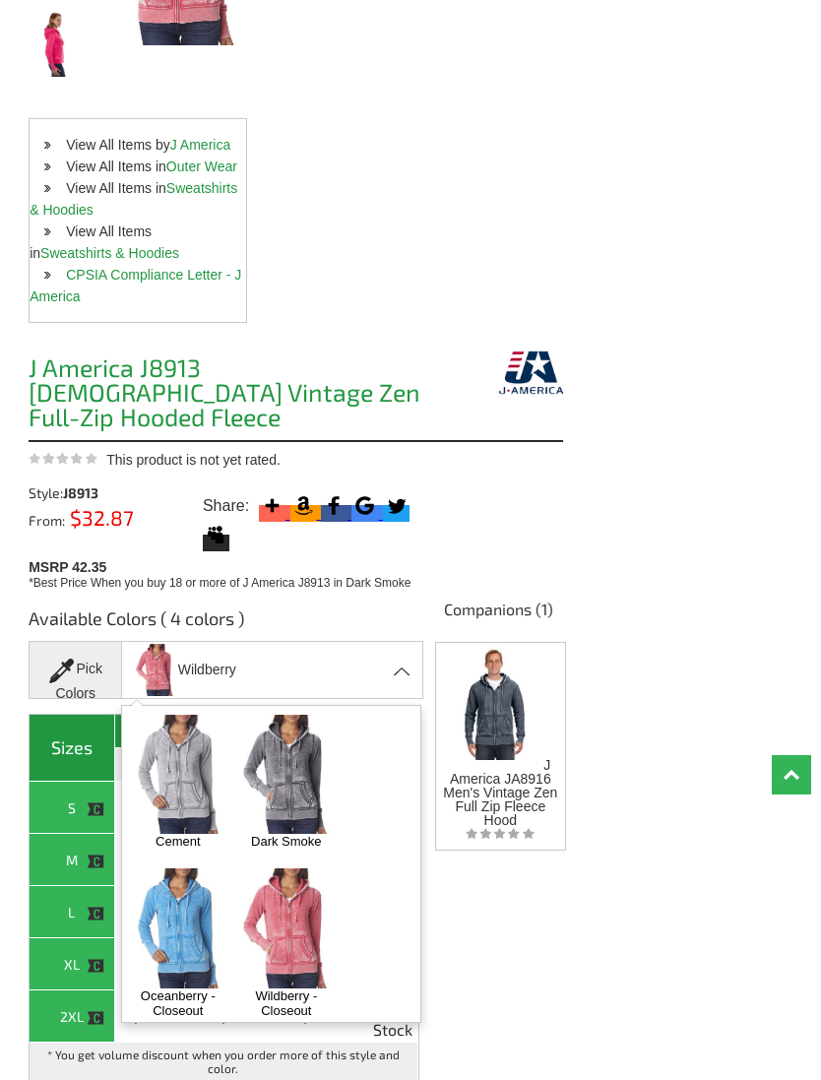
click at [193, 892] on img at bounding box center [178, 927] width 96 height 119
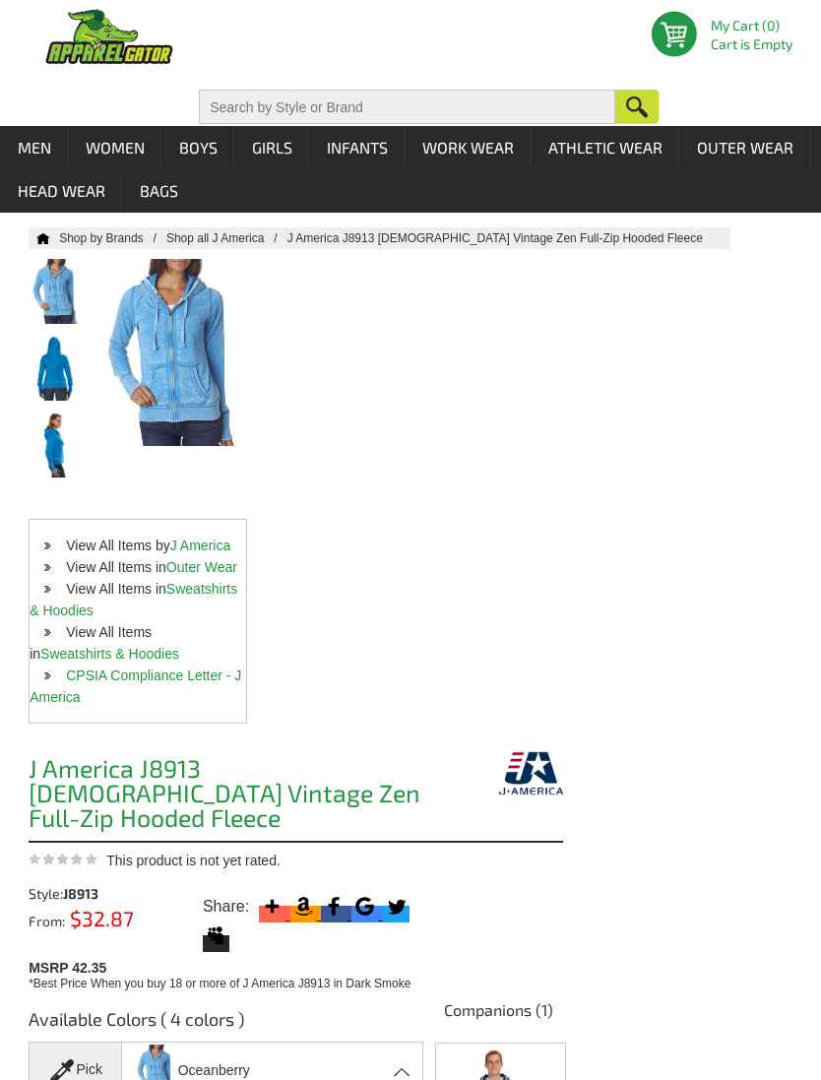
scroll to position [0, 0]
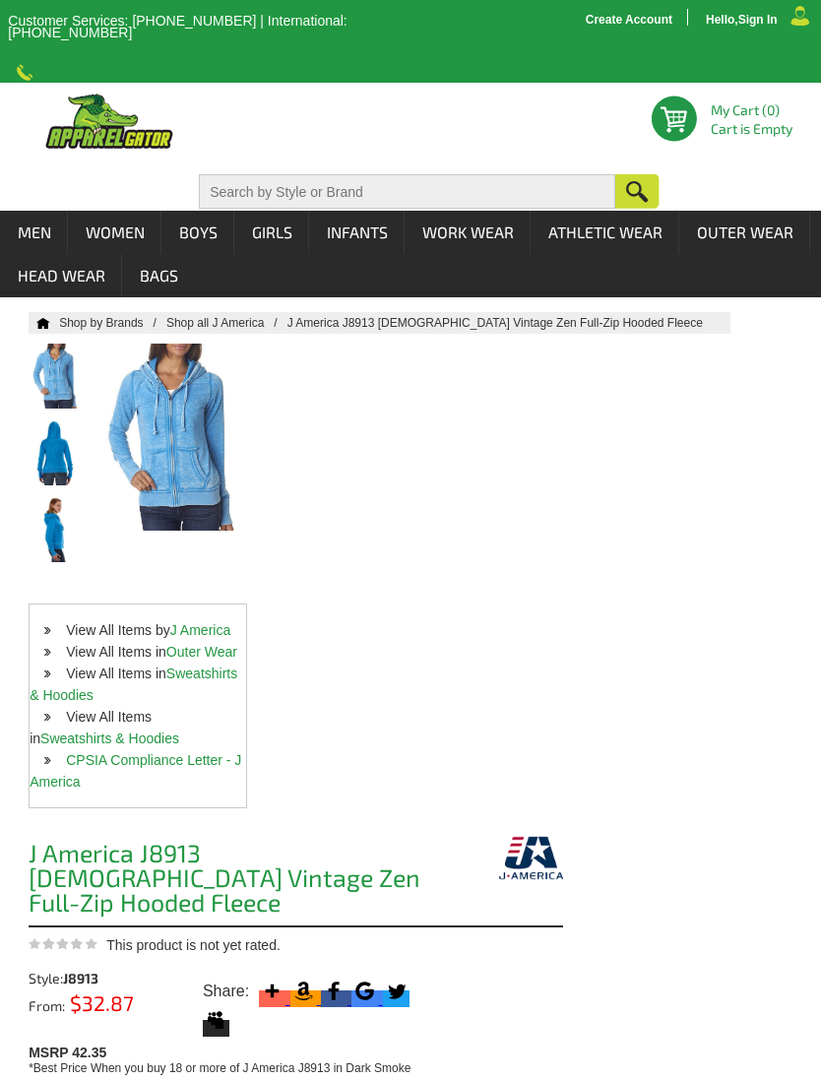
click at [127, 734] on link "Sweatshirts & Hoodies" at bounding box center [109, 739] width 139 height 16
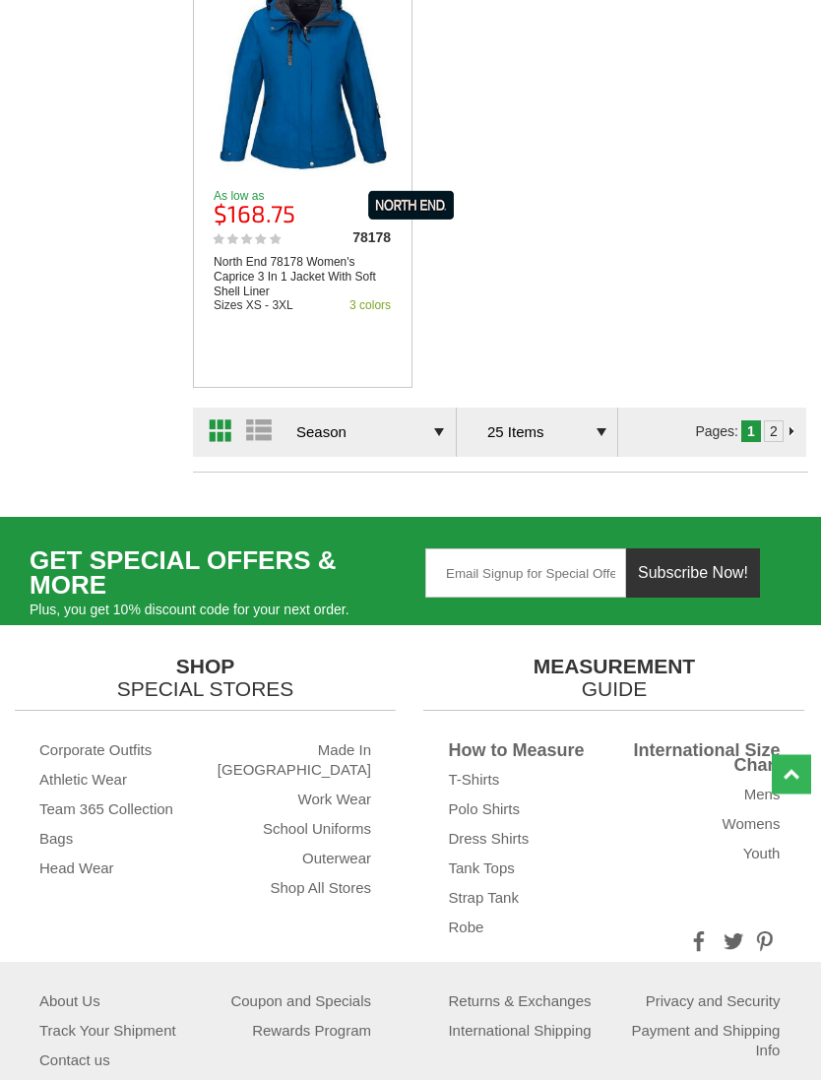
scroll to position [6149, 0]
